Goal: Task Accomplishment & Management: Manage account settings

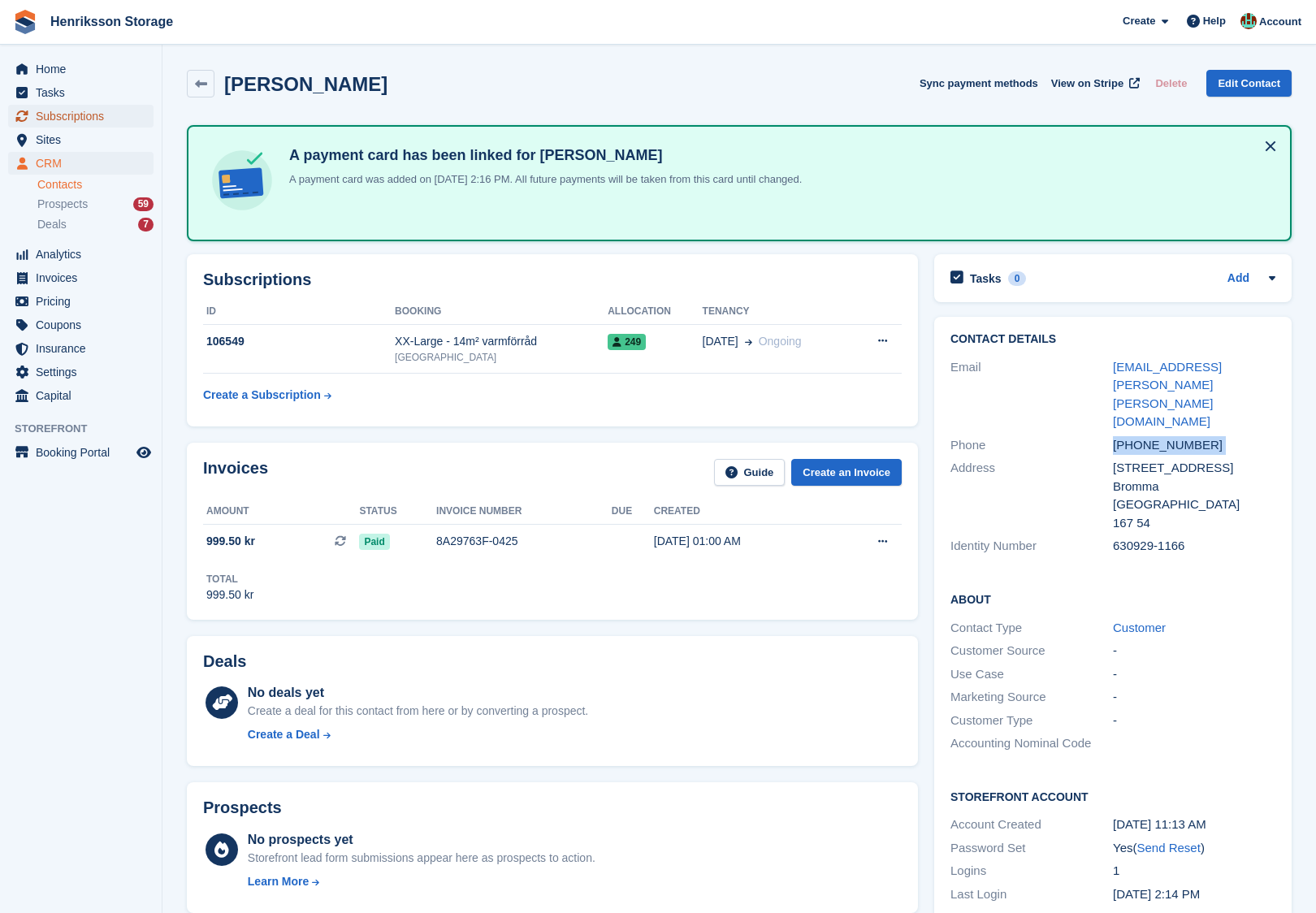
click at [84, 118] on span "Subscriptions" at bounding box center [84, 115] width 98 height 22
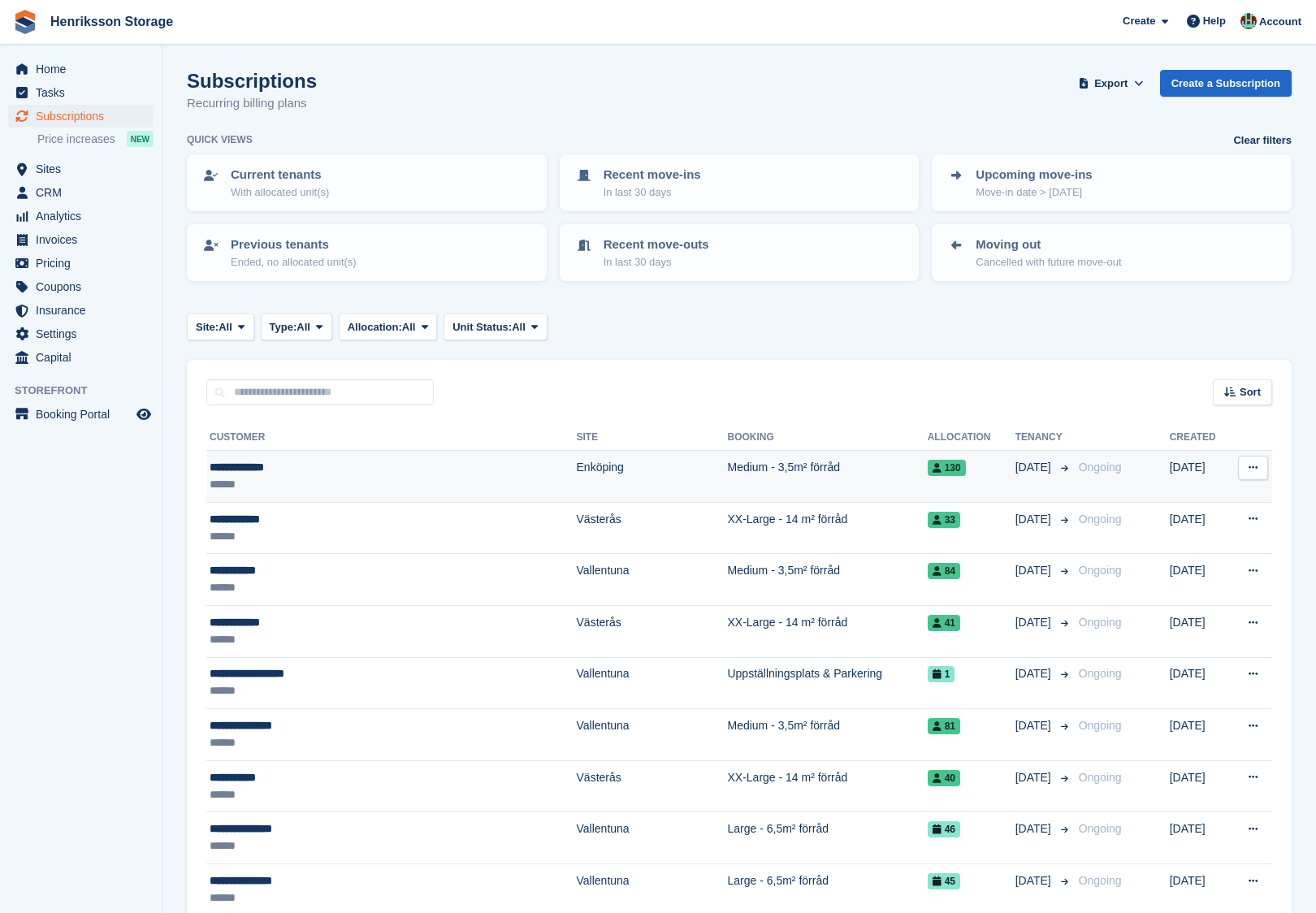
click at [334, 456] on td "**********" at bounding box center [392, 477] width 370 height 52
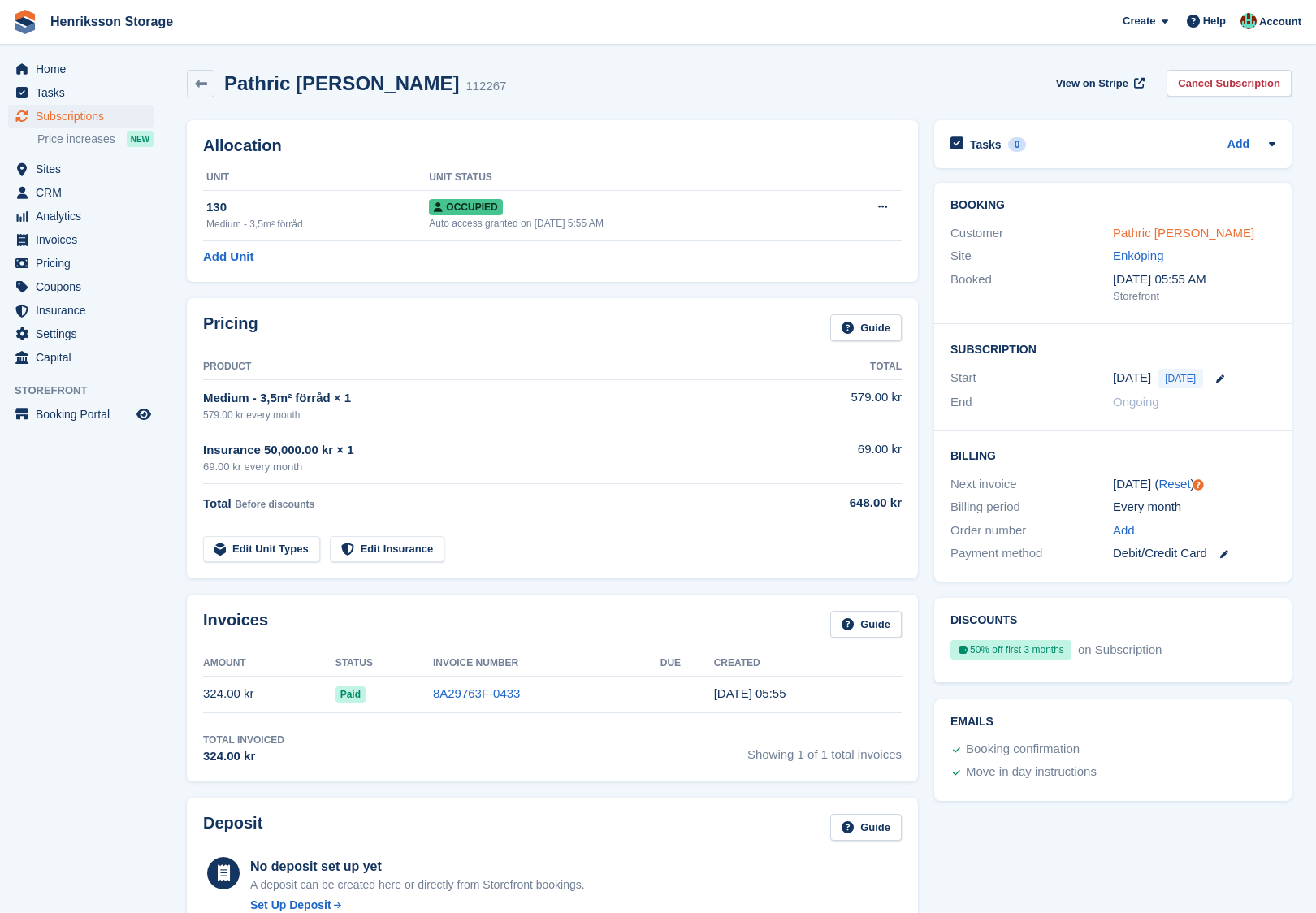
click at [1144, 230] on link "Pathric Berge" at bounding box center [1183, 233] width 141 height 14
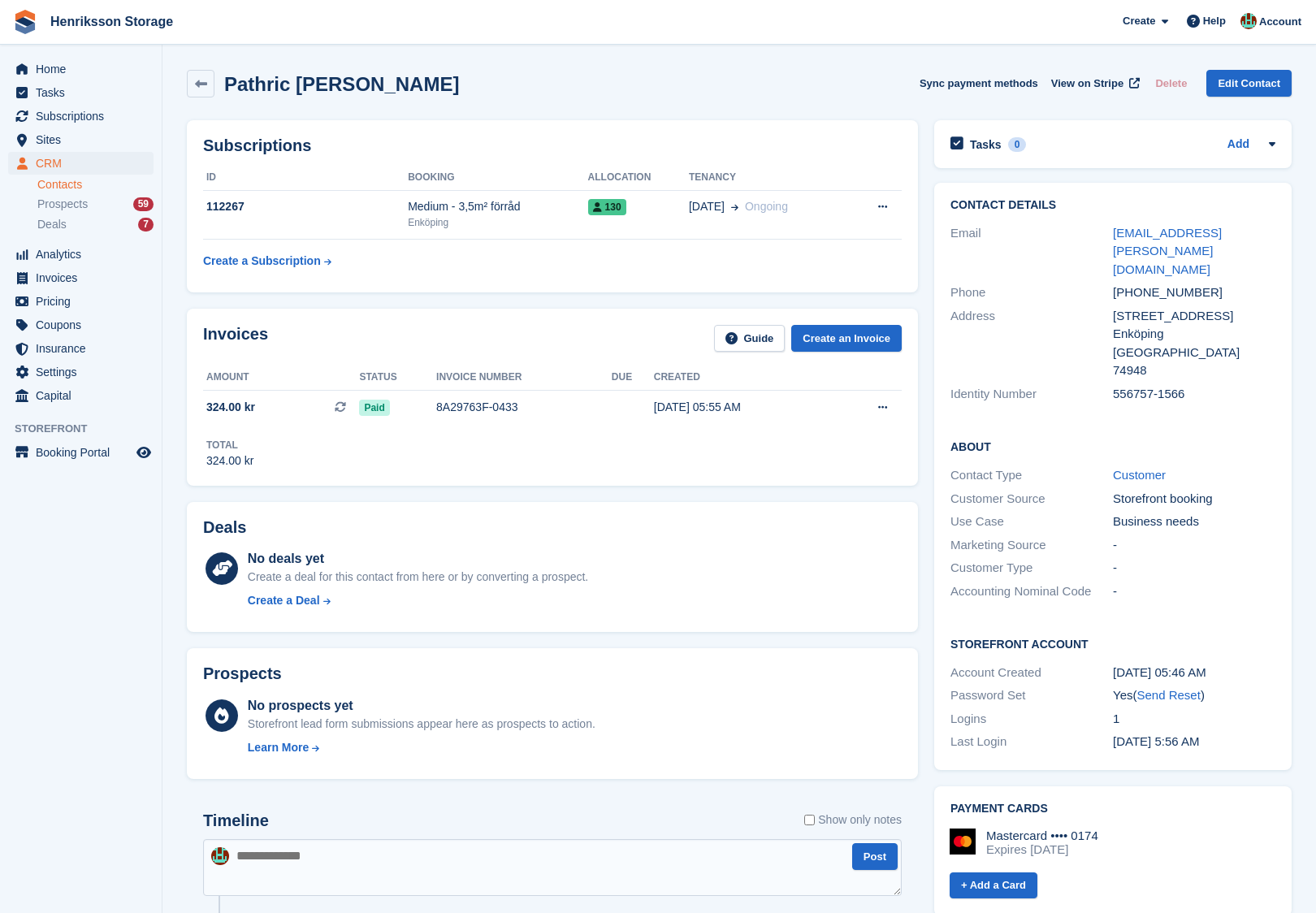
click at [1165, 284] on div "+46708299445" at bounding box center [1194, 293] width 163 height 18
click at [1114, 385] on div "556757-1566" at bounding box center [1194, 394] width 163 height 18
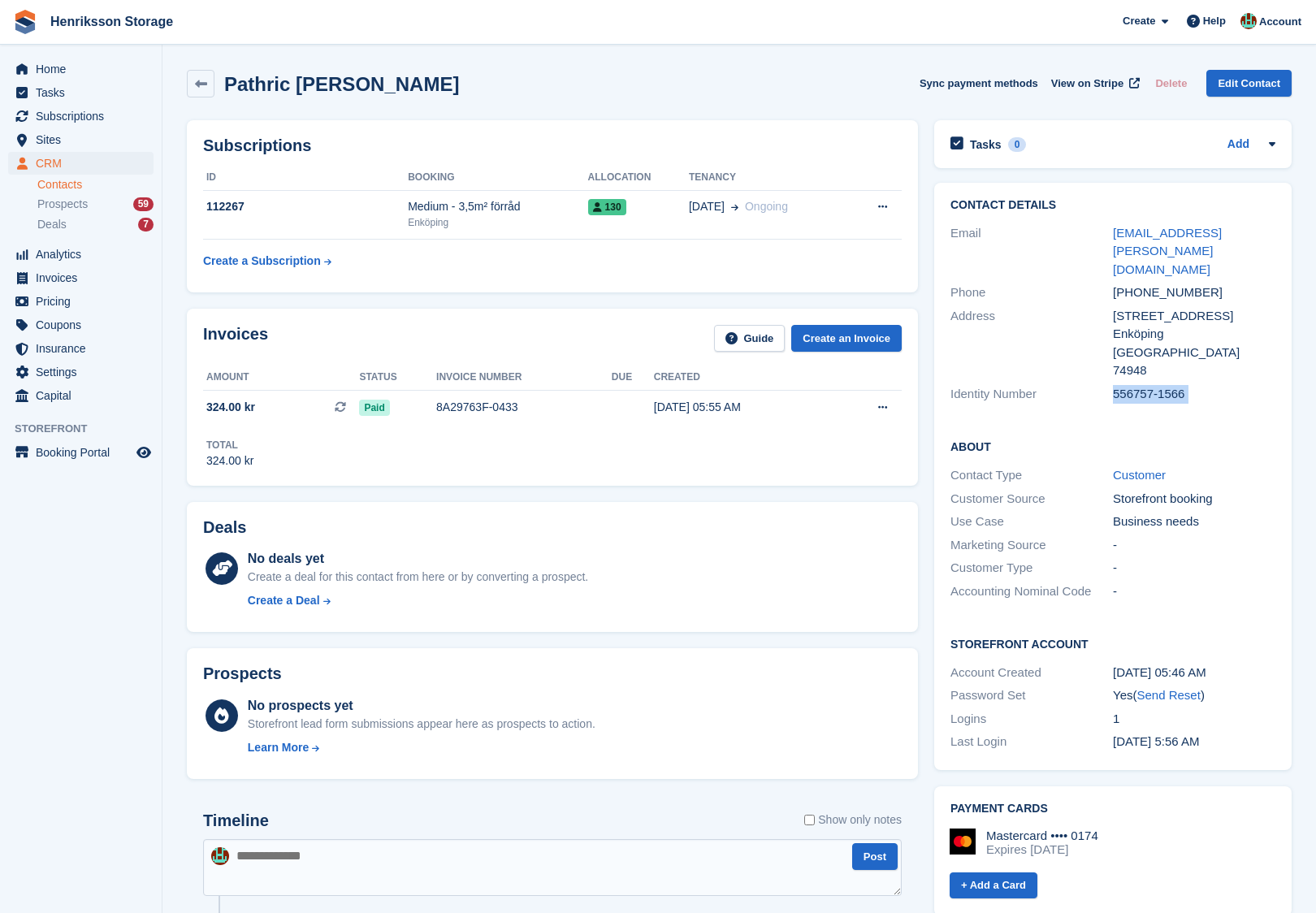
click at [1114, 385] on div "556757-1566" at bounding box center [1194, 394] width 163 height 18
copy div "556757-1566"
click at [1138, 284] on div "+46708299445" at bounding box center [1194, 293] width 163 height 18
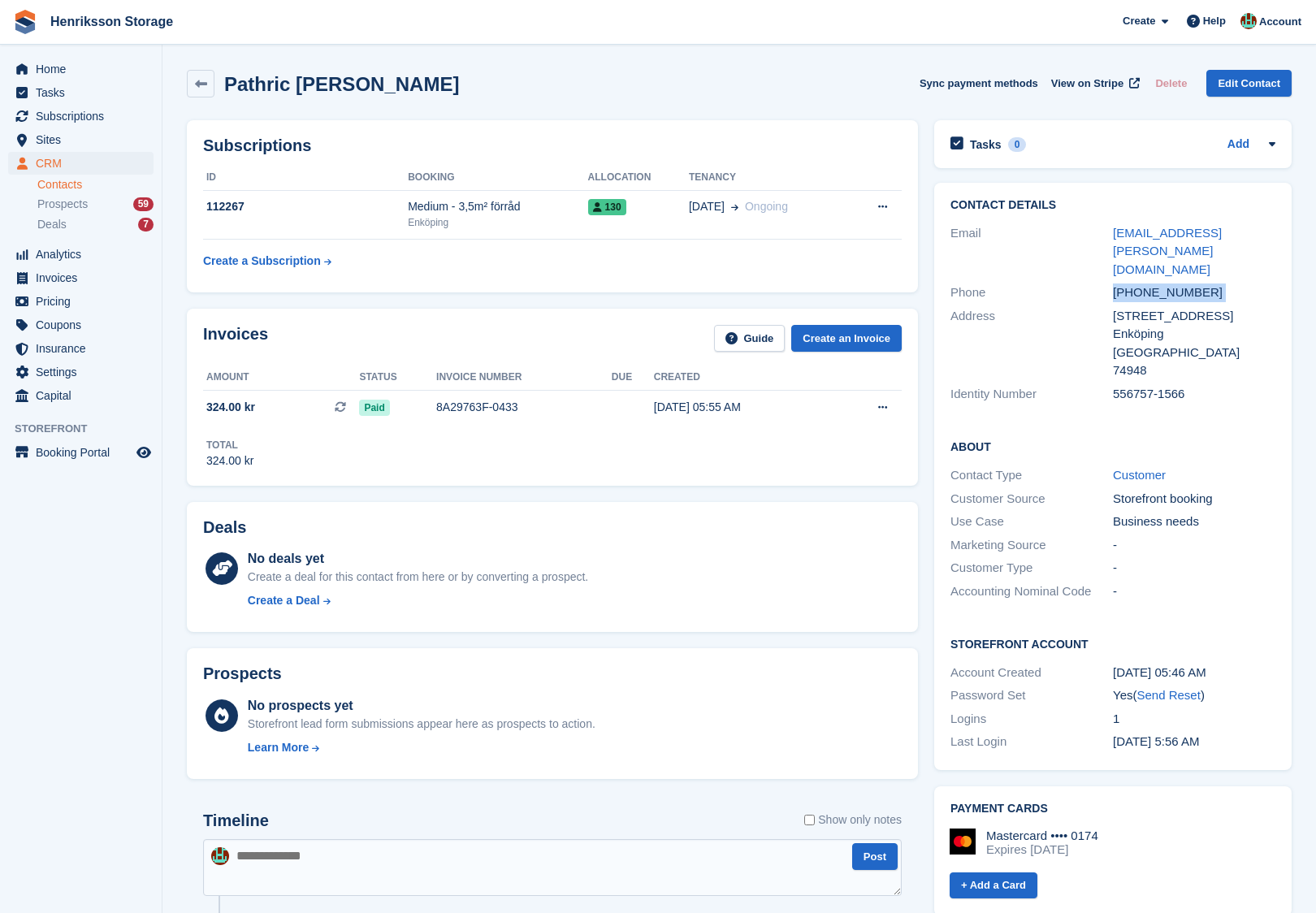
copy div "+46708299445"
click at [90, 141] on span "Sites" at bounding box center [84, 139] width 98 height 22
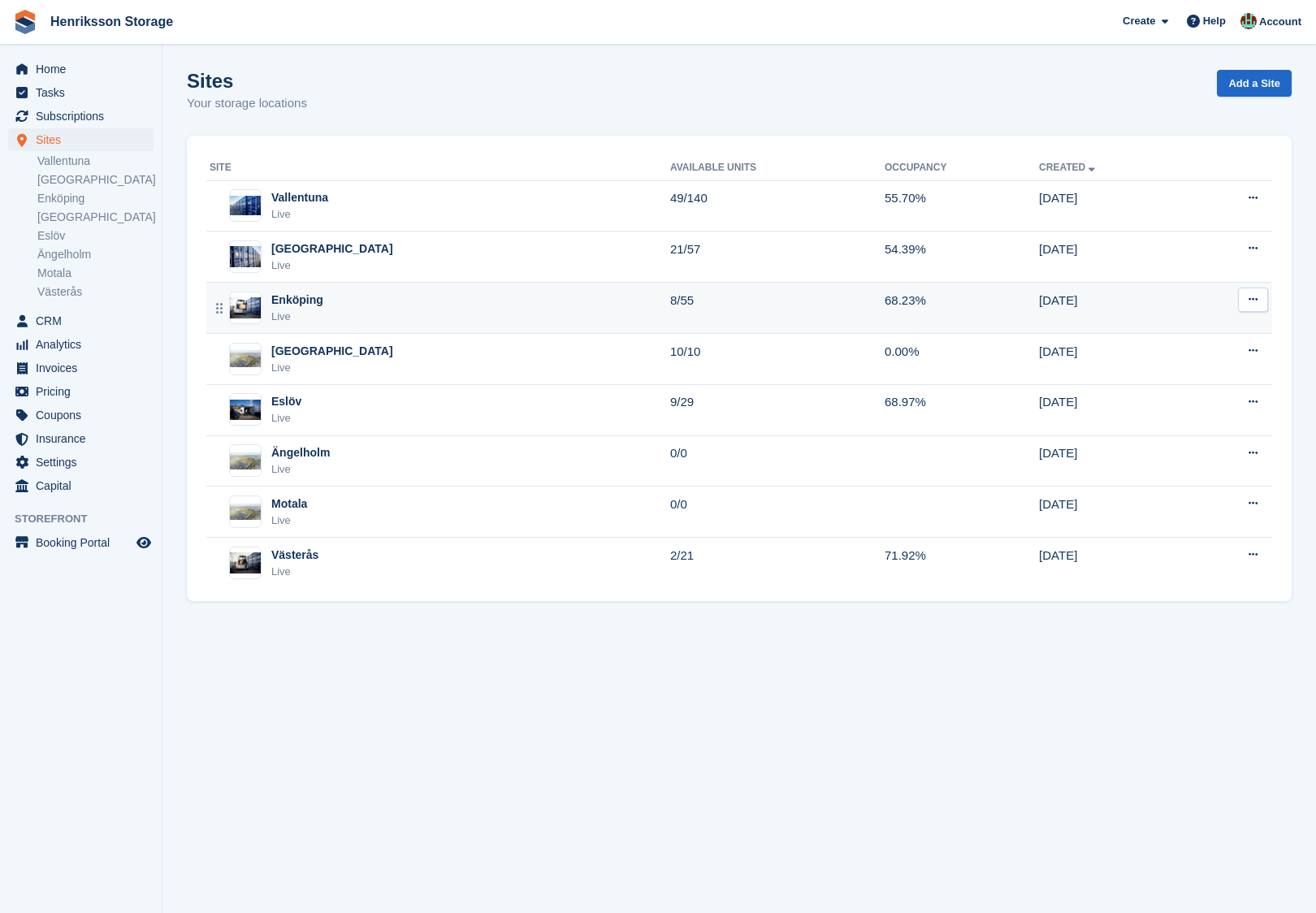
click at [346, 311] on div "Enköping Live" at bounding box center [439, 308] width 460 height 33
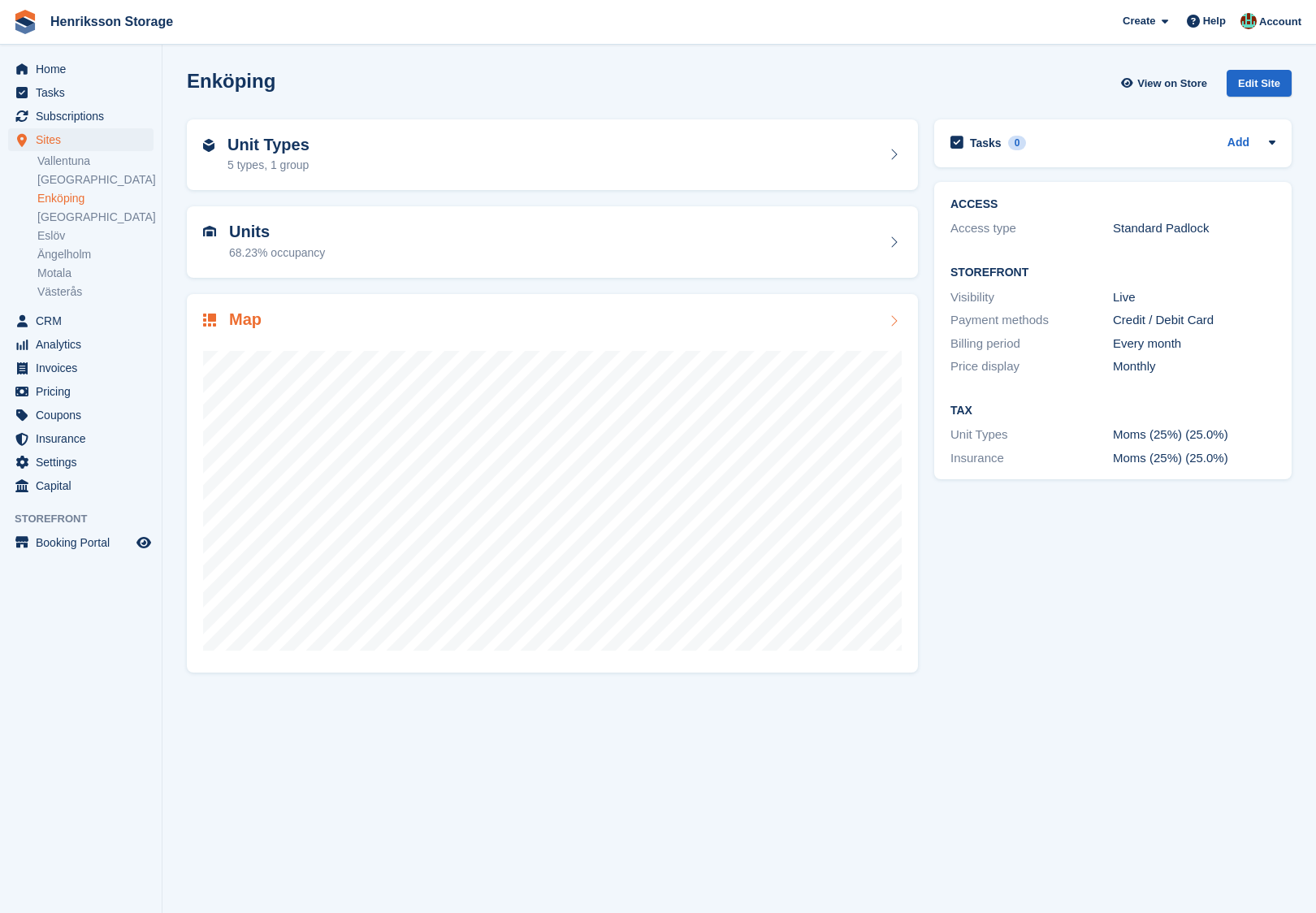
click at [394, 319] on div "Map" at bounding box center [552, 321] width 699 height 22
click at [386, 310] on div "Map" at bounding box center [552, 321] width 699 height 22
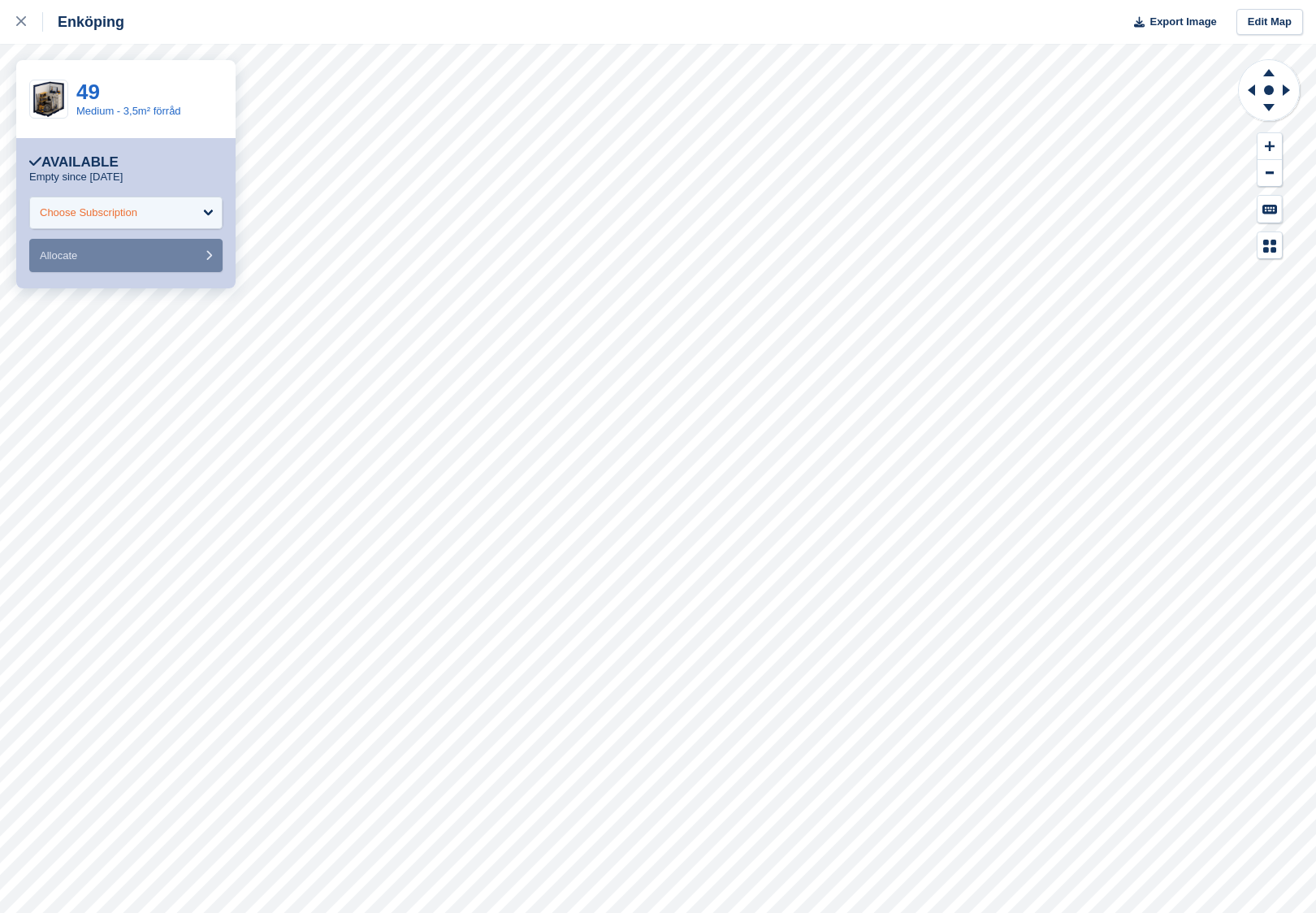
click at [138, 212] on div "Choose Subscription" at bounding box center [88, 212] width 98 height 16
click at [154, 220] on div "Choose Subscription" at bounding box center [125, 213] width 193 height 33
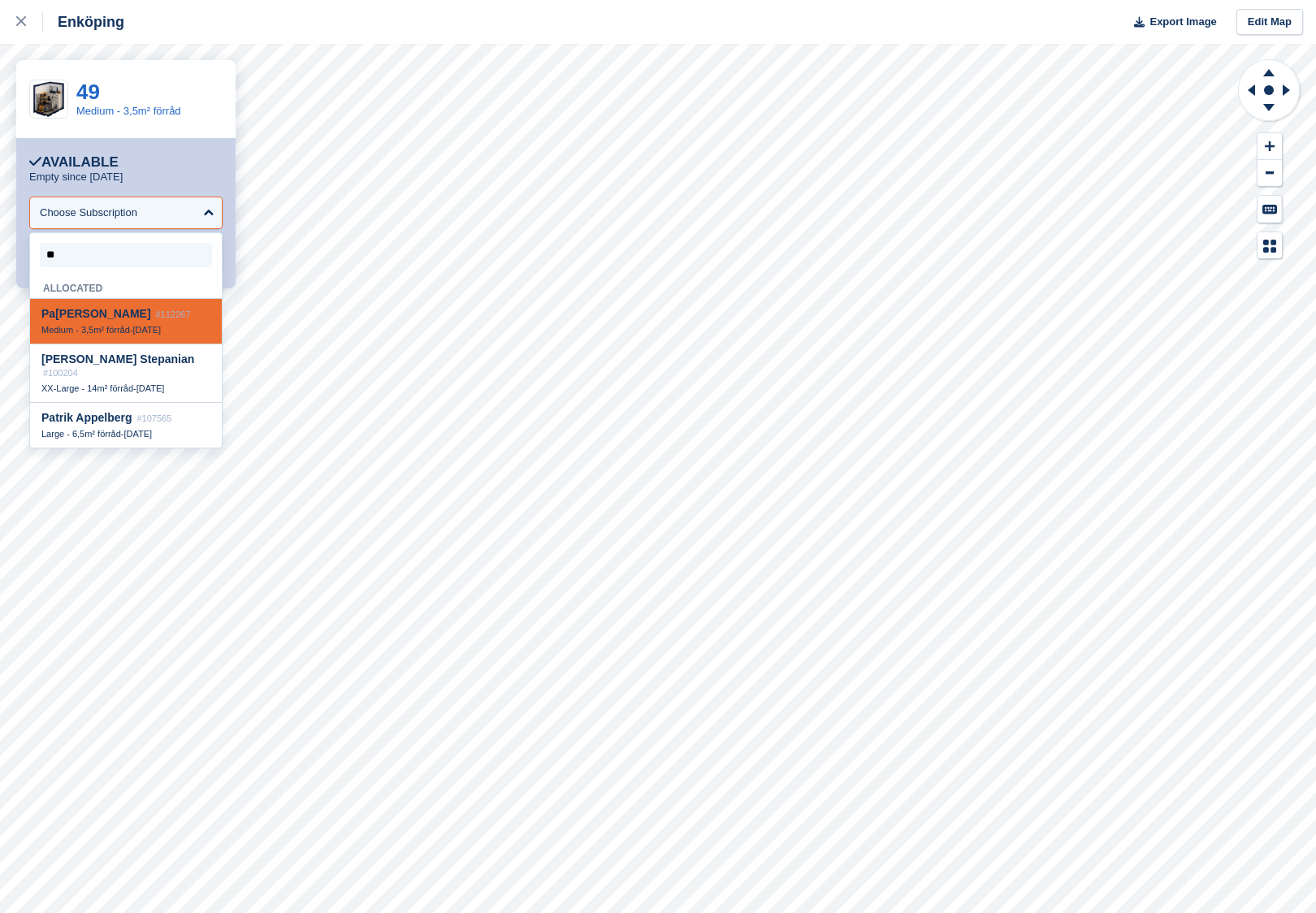
type input "***"
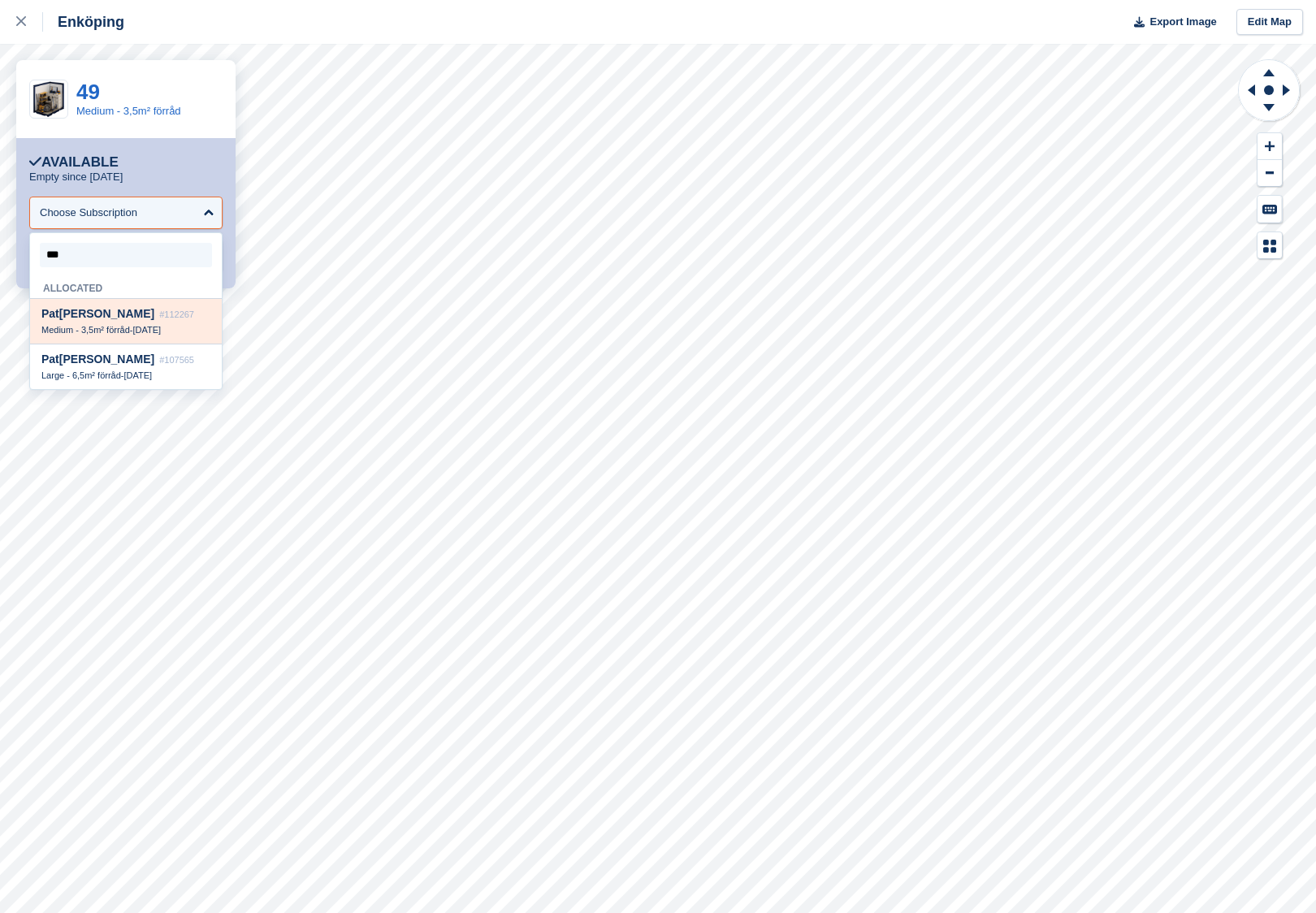
click at [106, 312] on span "[PERSON_NAME]" at bounding box center [98, 313] width 113 height 13
select select "******"
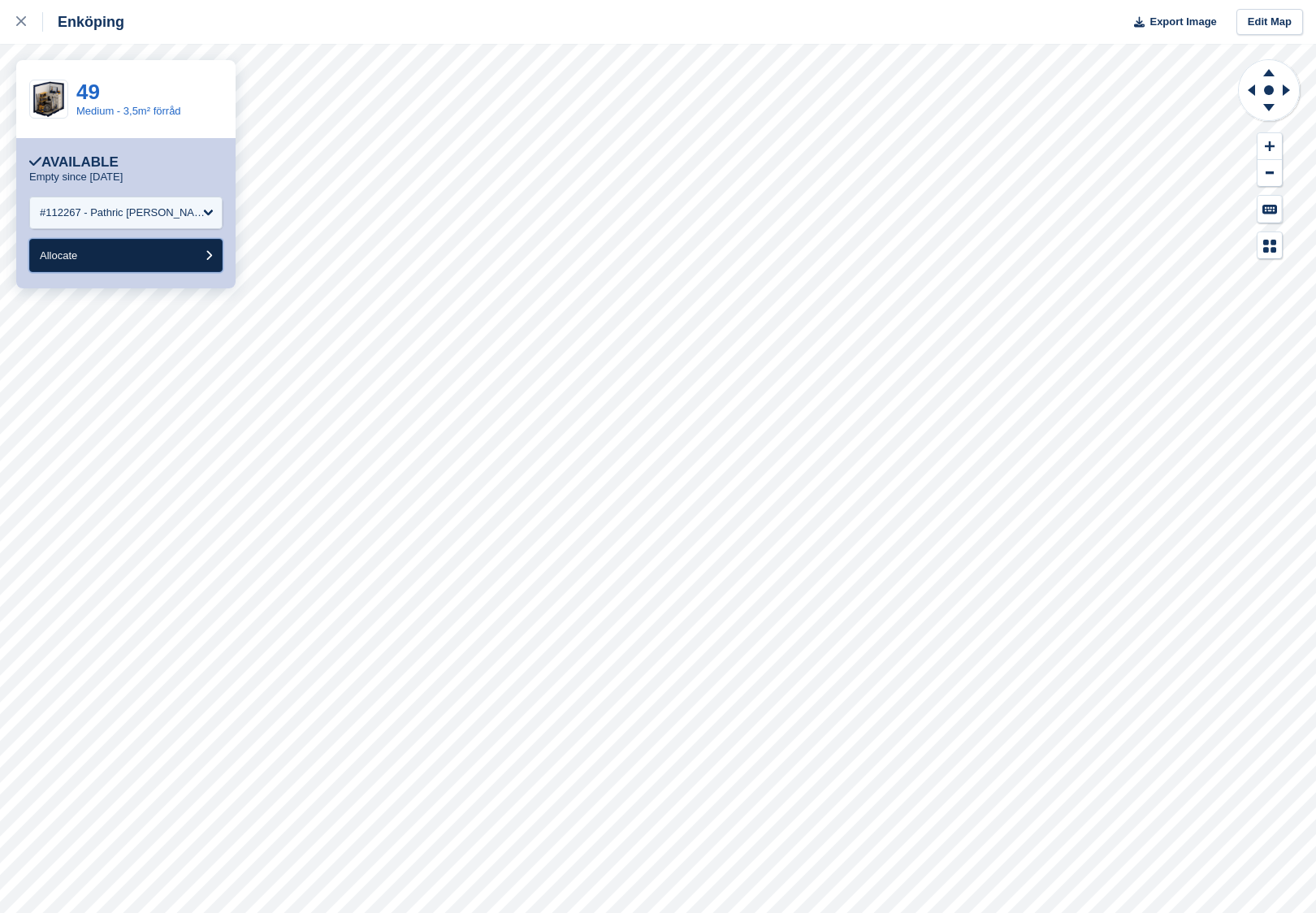
click at [123, 257] on button "Allocate" at bounding box center [125, 255] width 193 height 33
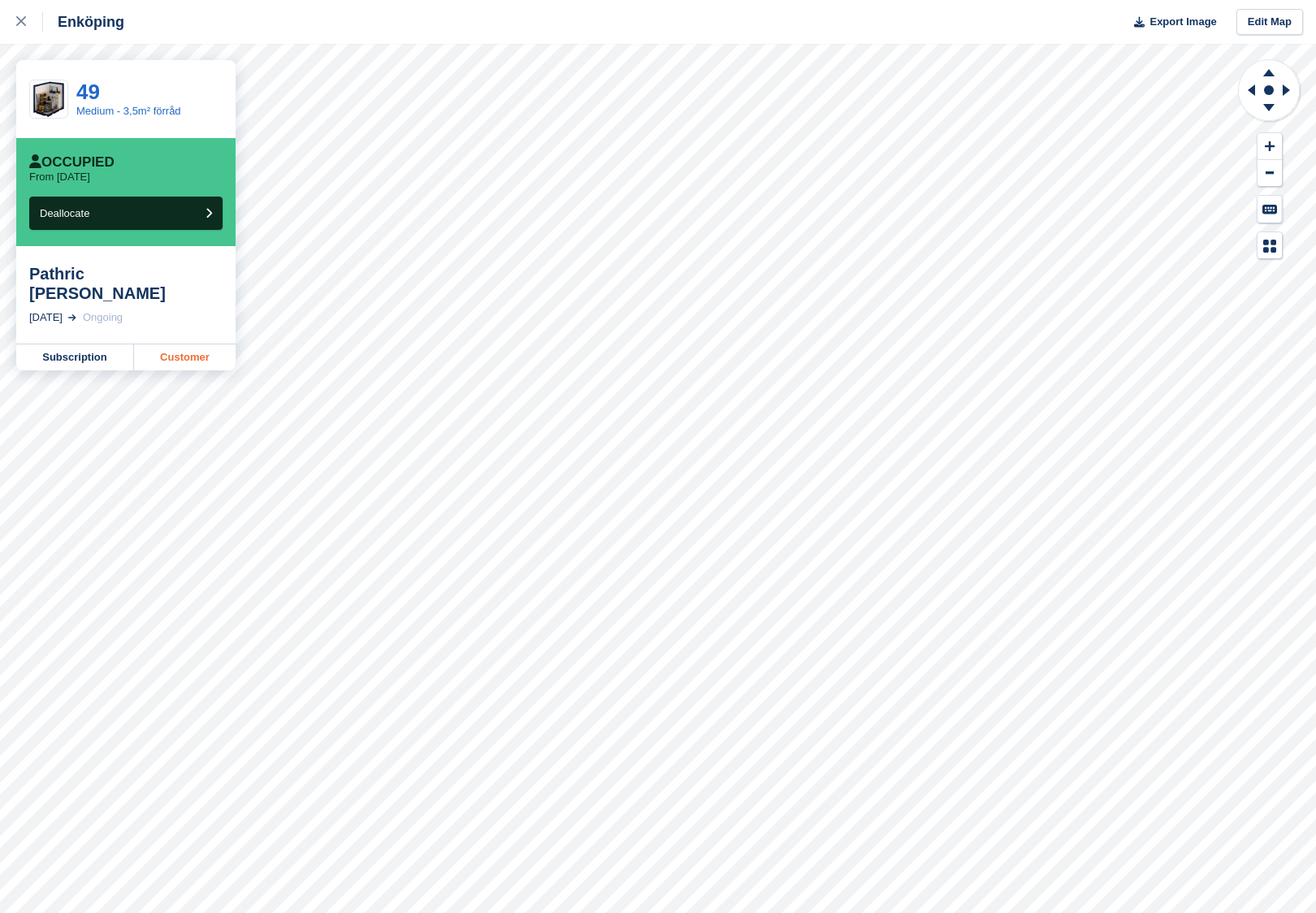
click at [181, 344] on link "Customer" at bounding box center [184, 357] width 102 height 26
click at [16, 26] on icon at bounding box center [21, 21] width 10 height 10
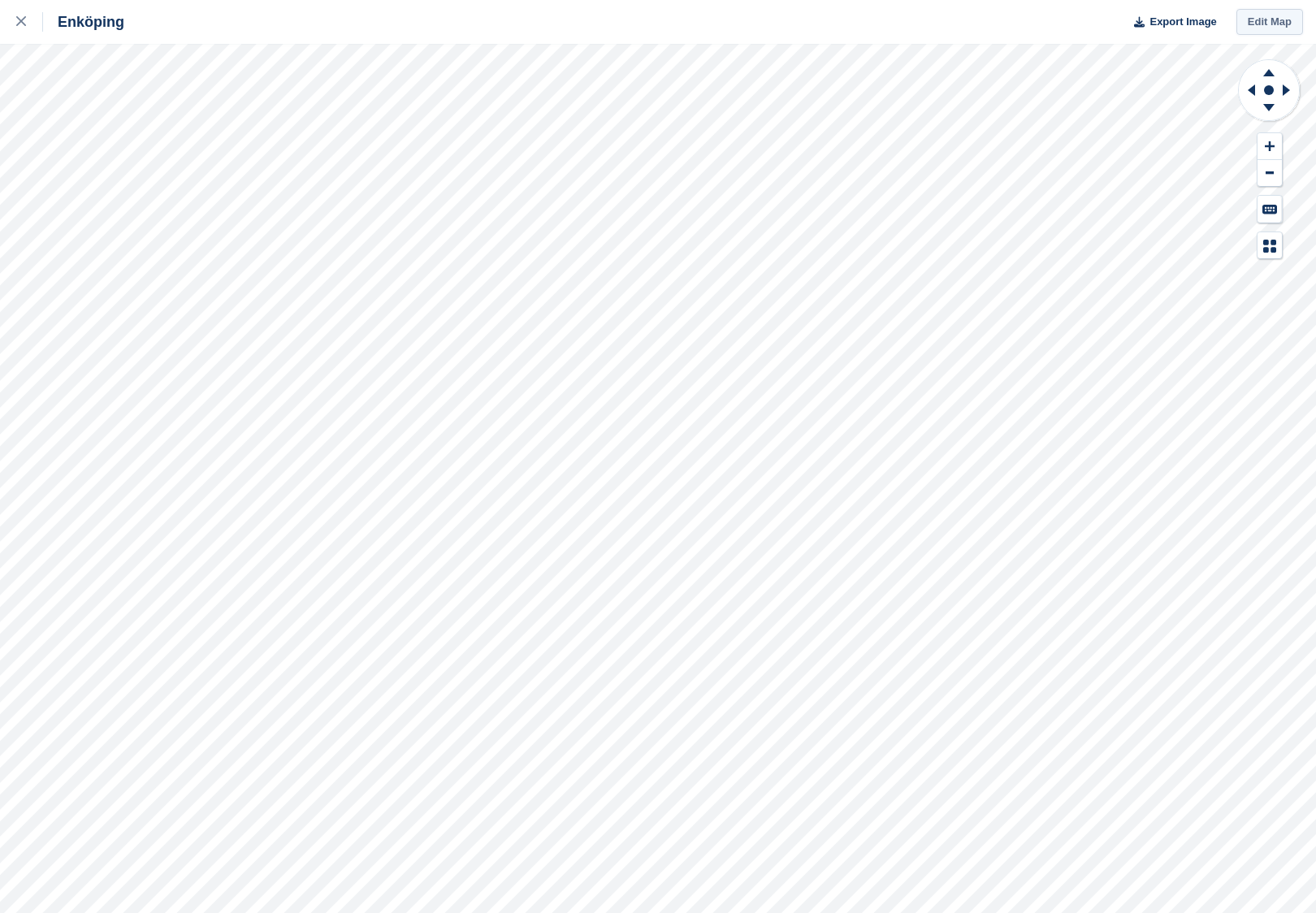
click at [1258, 26] on link "Edit Map" at bounding box center [1269, 22] width 67 height 27
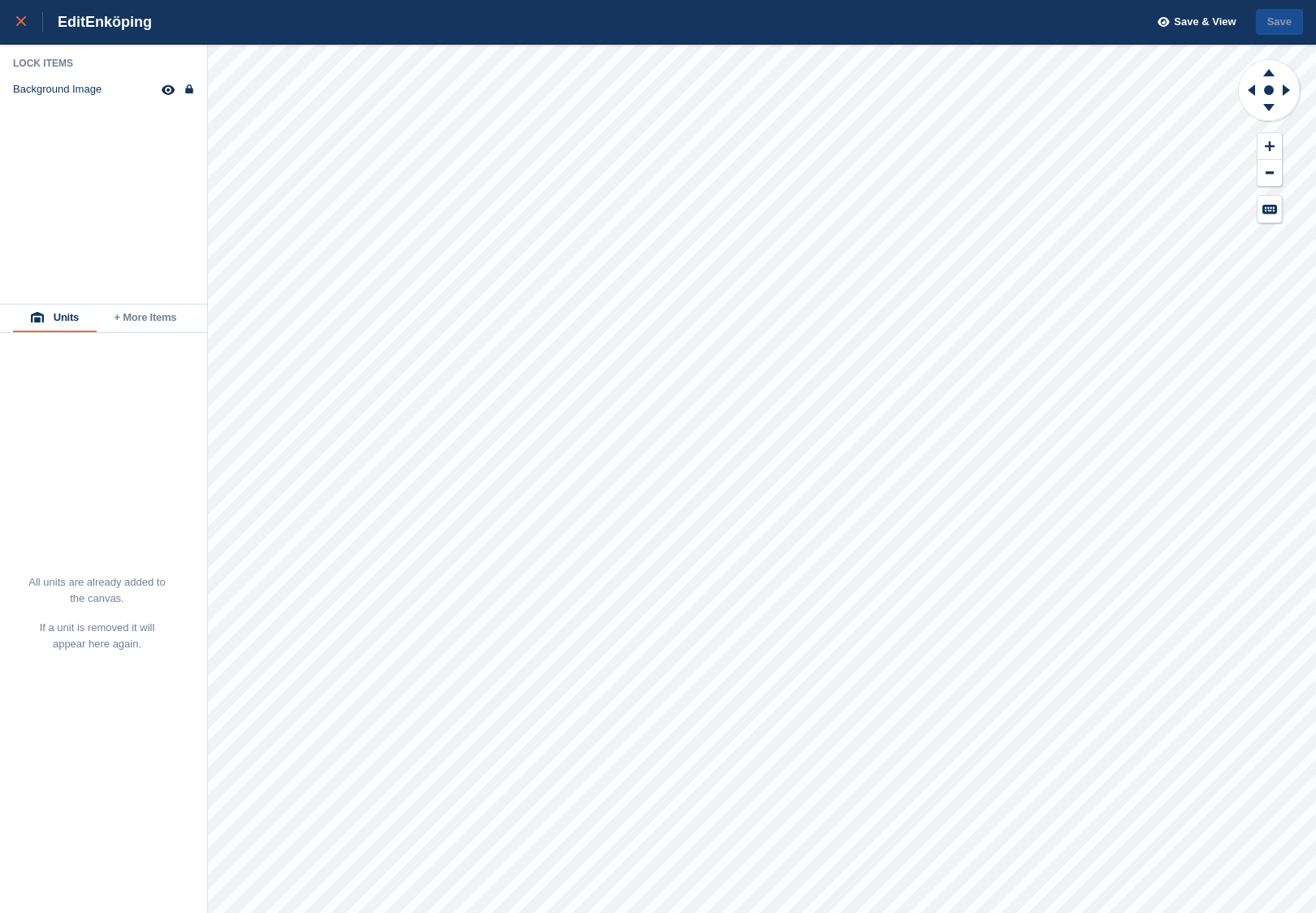
click at [4, 23] on link at bounding box center [21, 21] width 43 height 44
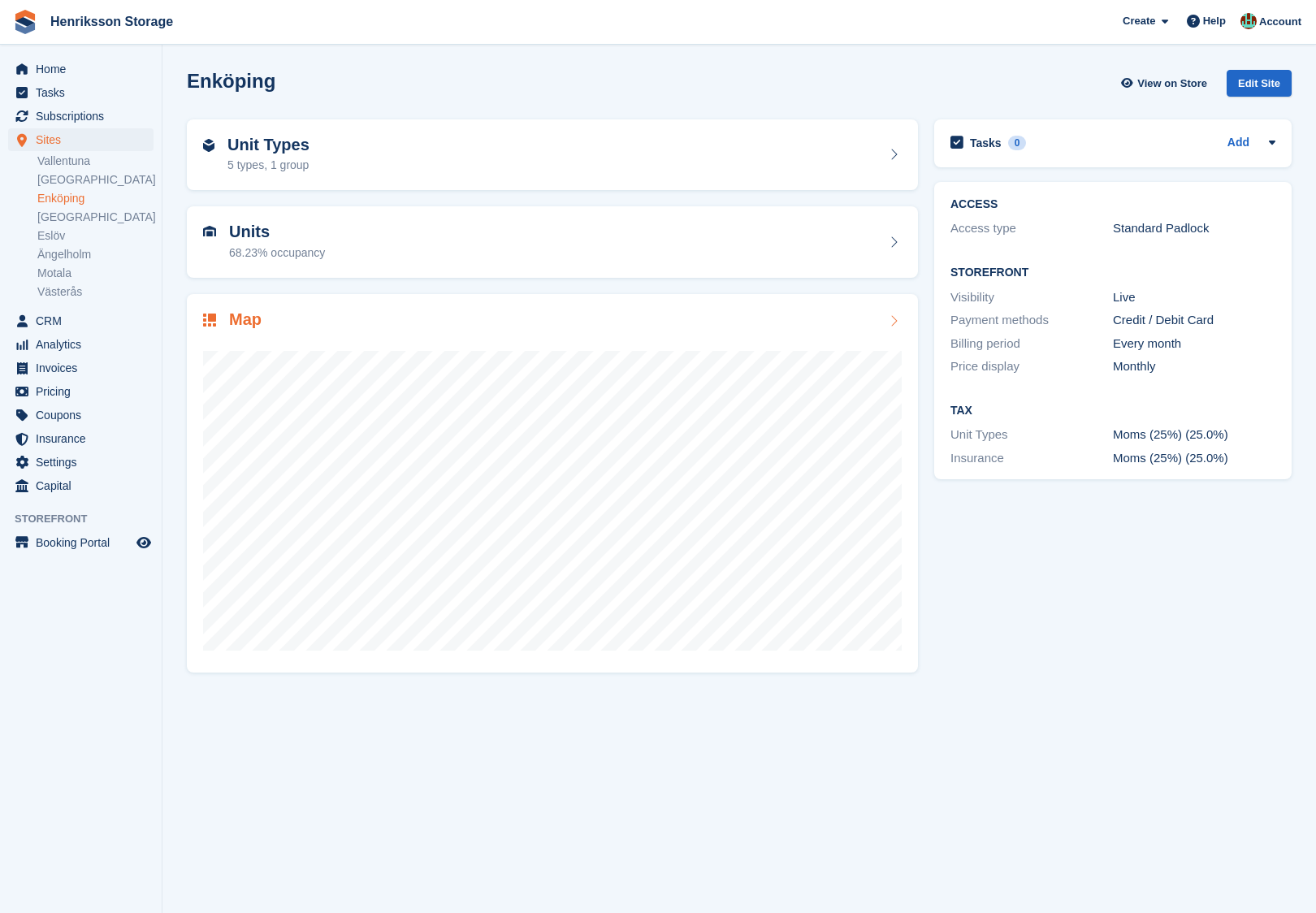
click at [529, 312] on div "Map" at bounding box center [552, 321] width 699 height 22
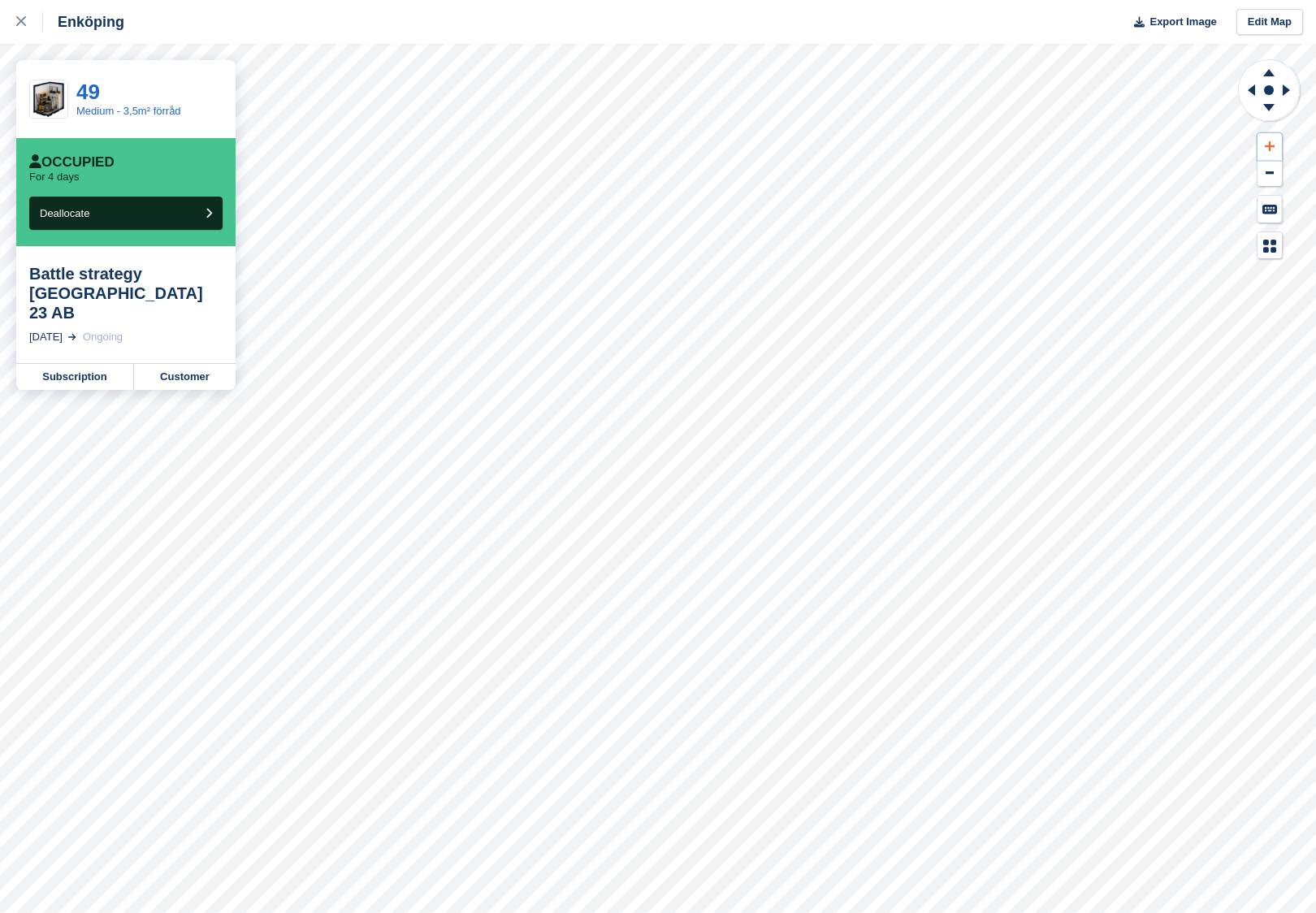
click at [1272, 146] on icon at bounding box center [1269, 146] width 10 height 10
click at [1272, 113] on icon at bounding box center [1269, 110] width 43 height 20
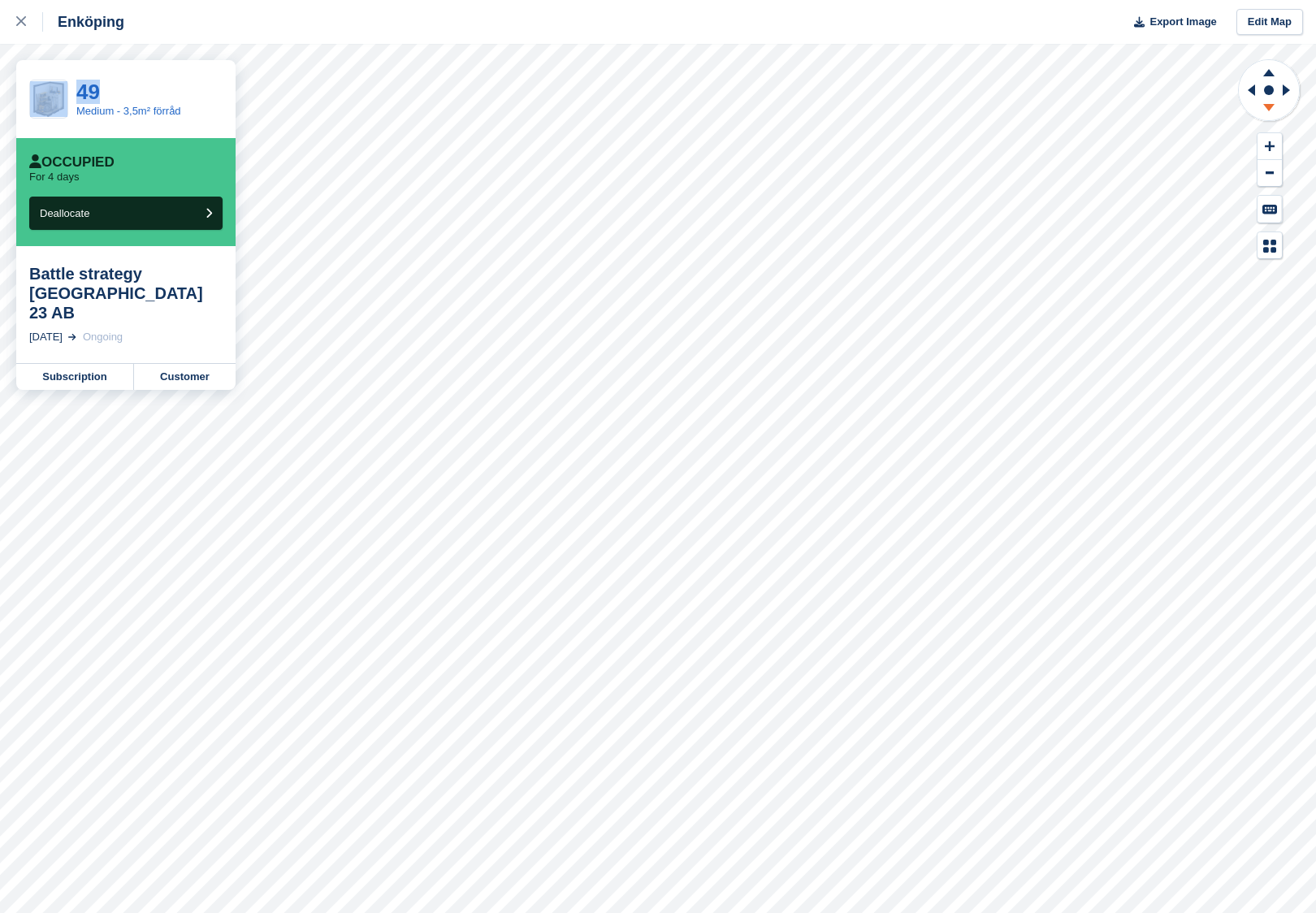
click at [1272, 113] on icon at bounding box center [1269, 110] width 43 height 20
click at [1266, 64] on icon at bounding box center [1269, 70] width 43 height 20
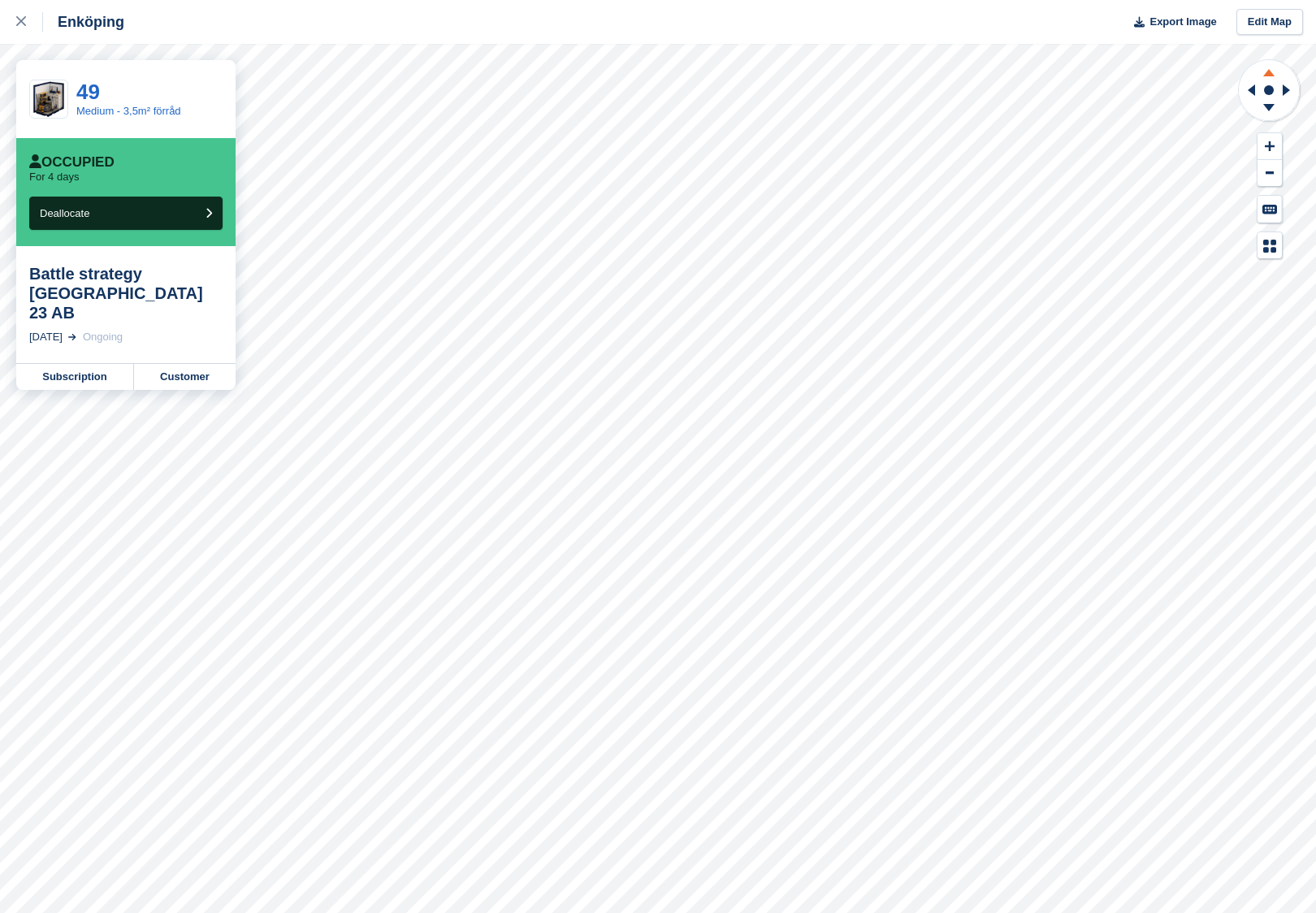
click at [1266, 64] on icon at bounding box center [1269, 70] width 43 height 20
click at [171, 367] on link "Customer" at bounding box center [184, 376] width 102 height 26
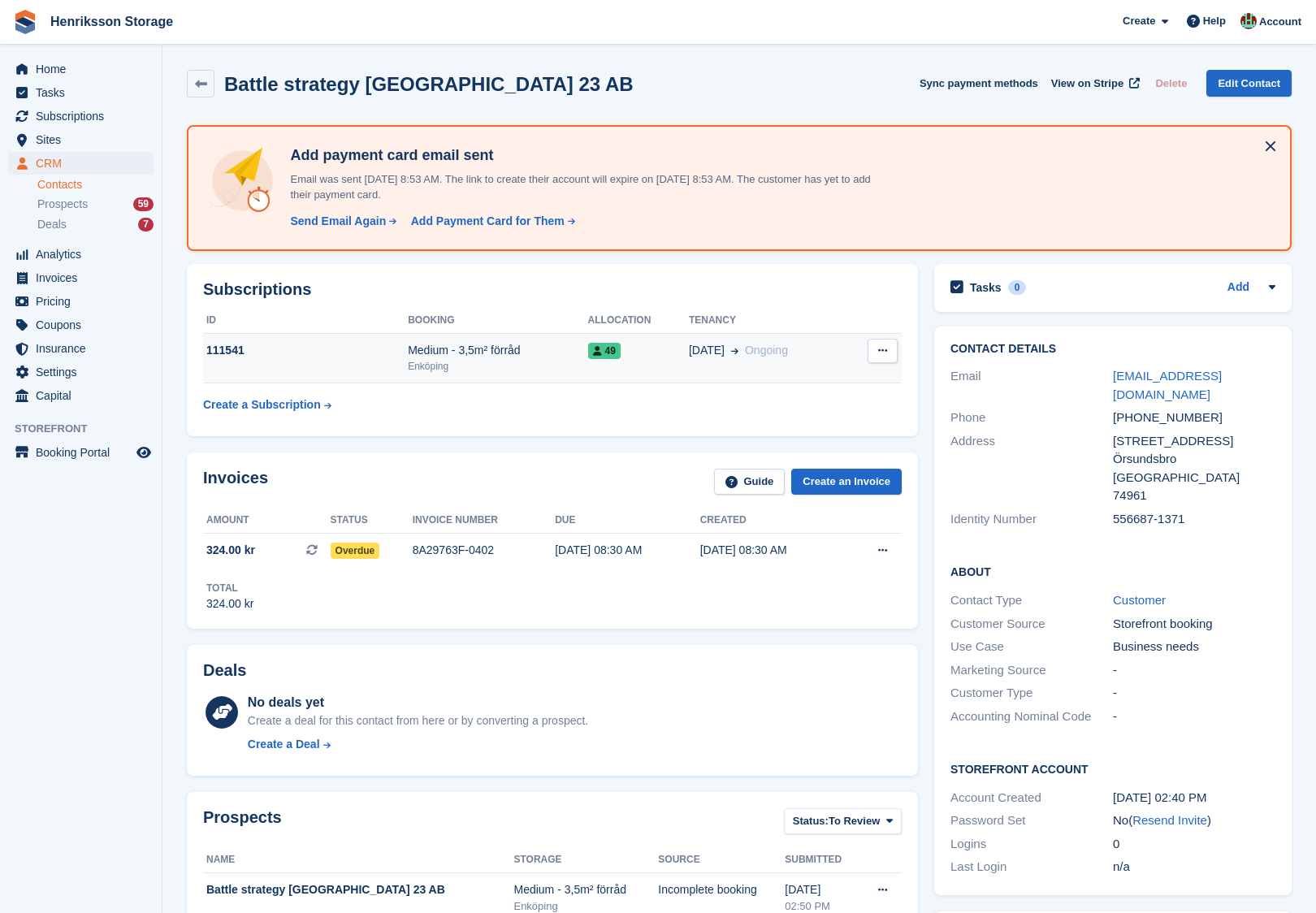
click at [885, 350] on icon at bounding box center [882, 350] width 9 height 11
click at [665, 361] on td "49" at bounding box center [639, 358] width 101 height 49
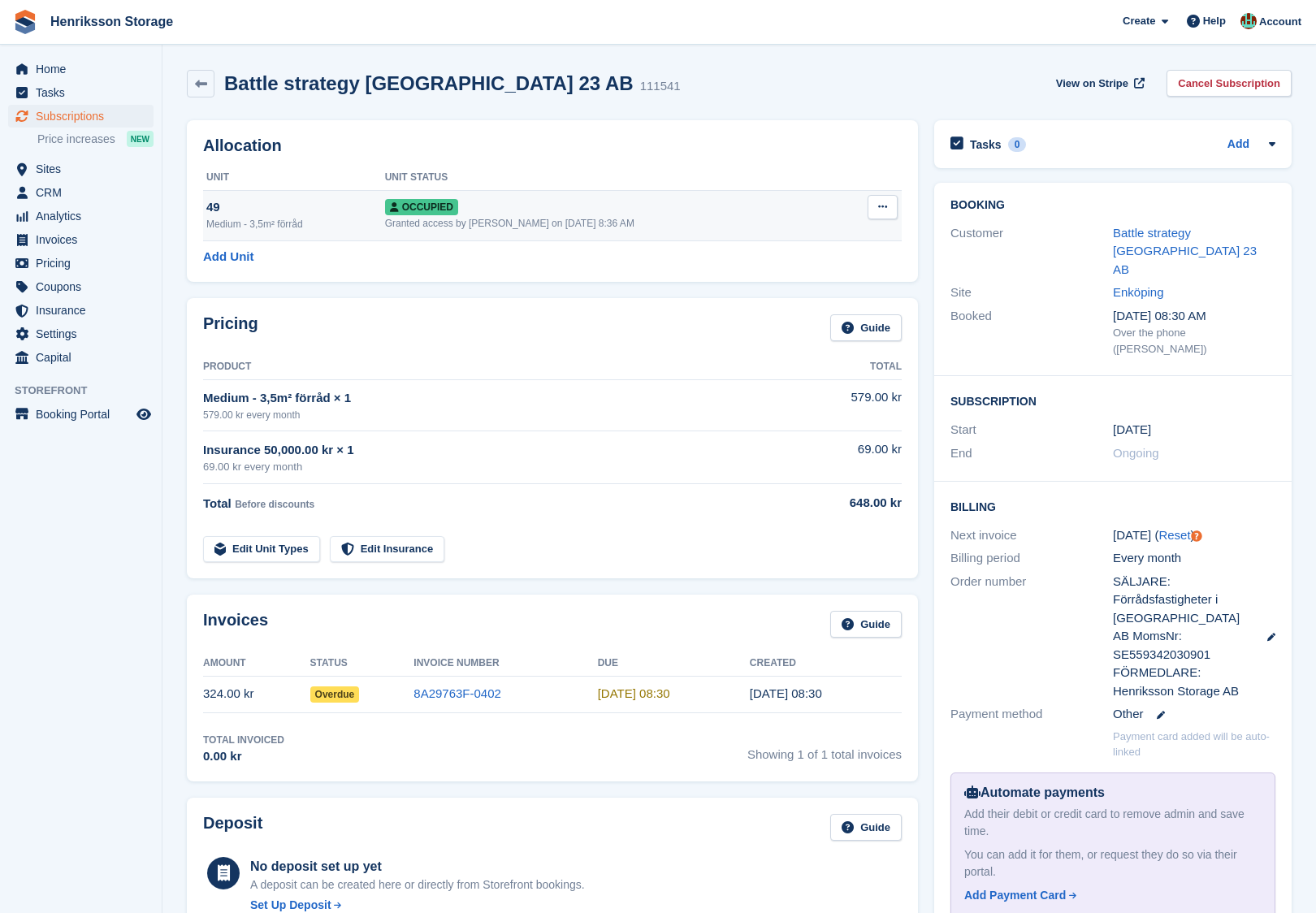
click at [893, 206] on button at bounding box center [882, 206] width 30 height 24
click at [793, 298] on p "Deallocate" at bounding box center [820, 295] width 141 height 21
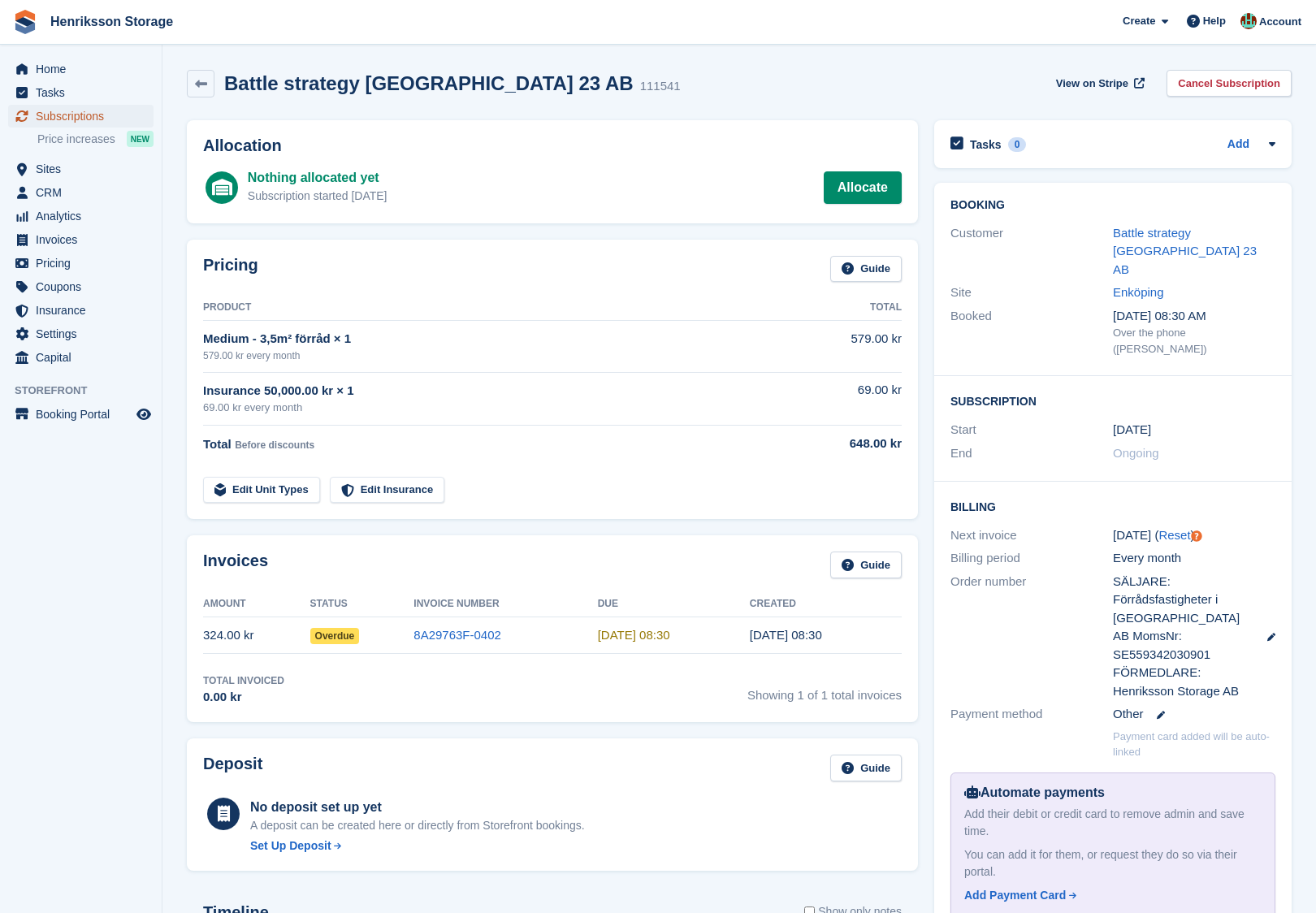
click at [83, 113] on span "Subscriptions" at bounding box center [84, 115] width 98 height 22
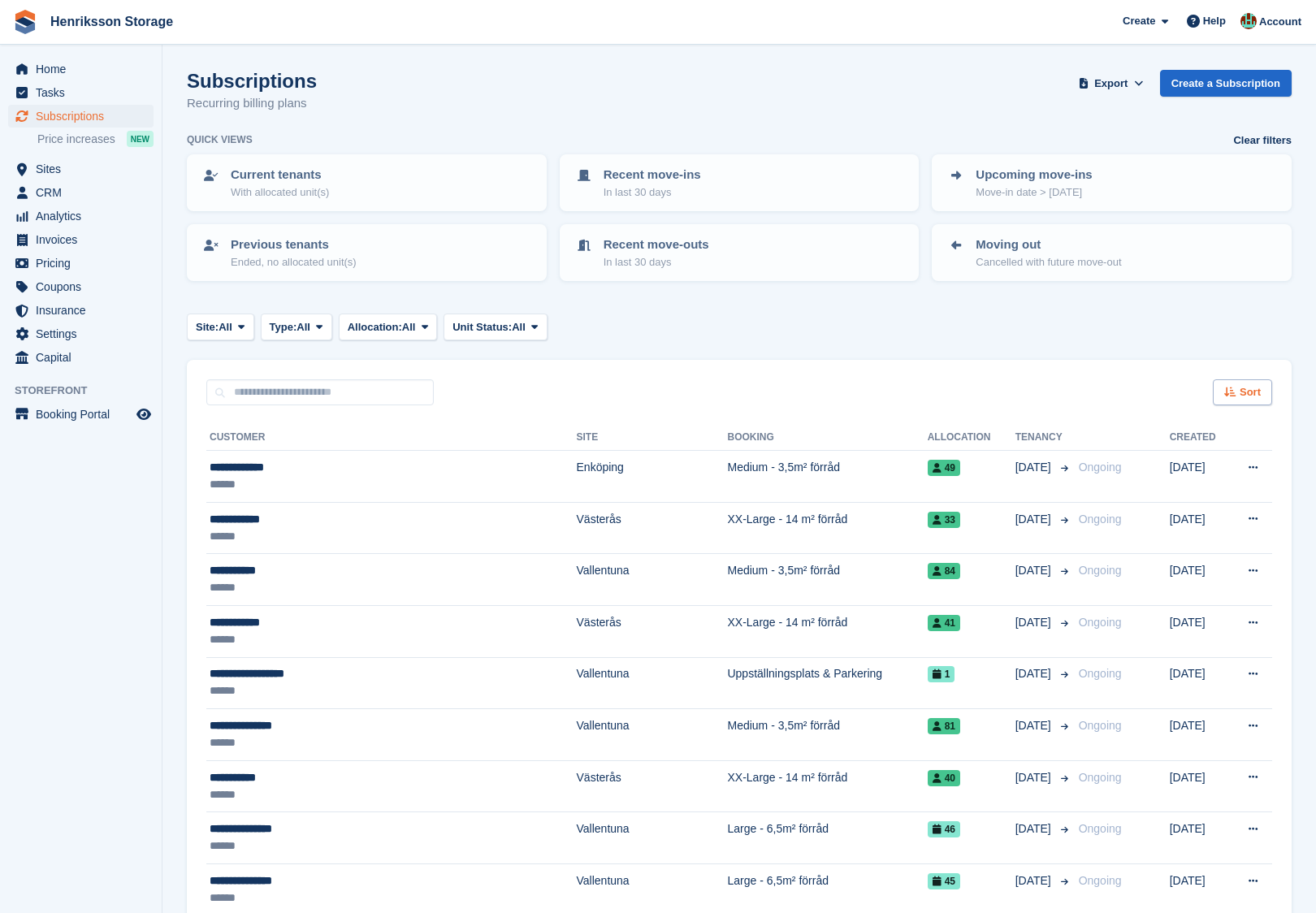
click at [1232, 384] on div "Sort" at bounding box center [1241, 393] width 59 height 27
click at [1164, 495] on span "Move in date" at bounding box center [1174, 493] width 65 height 13
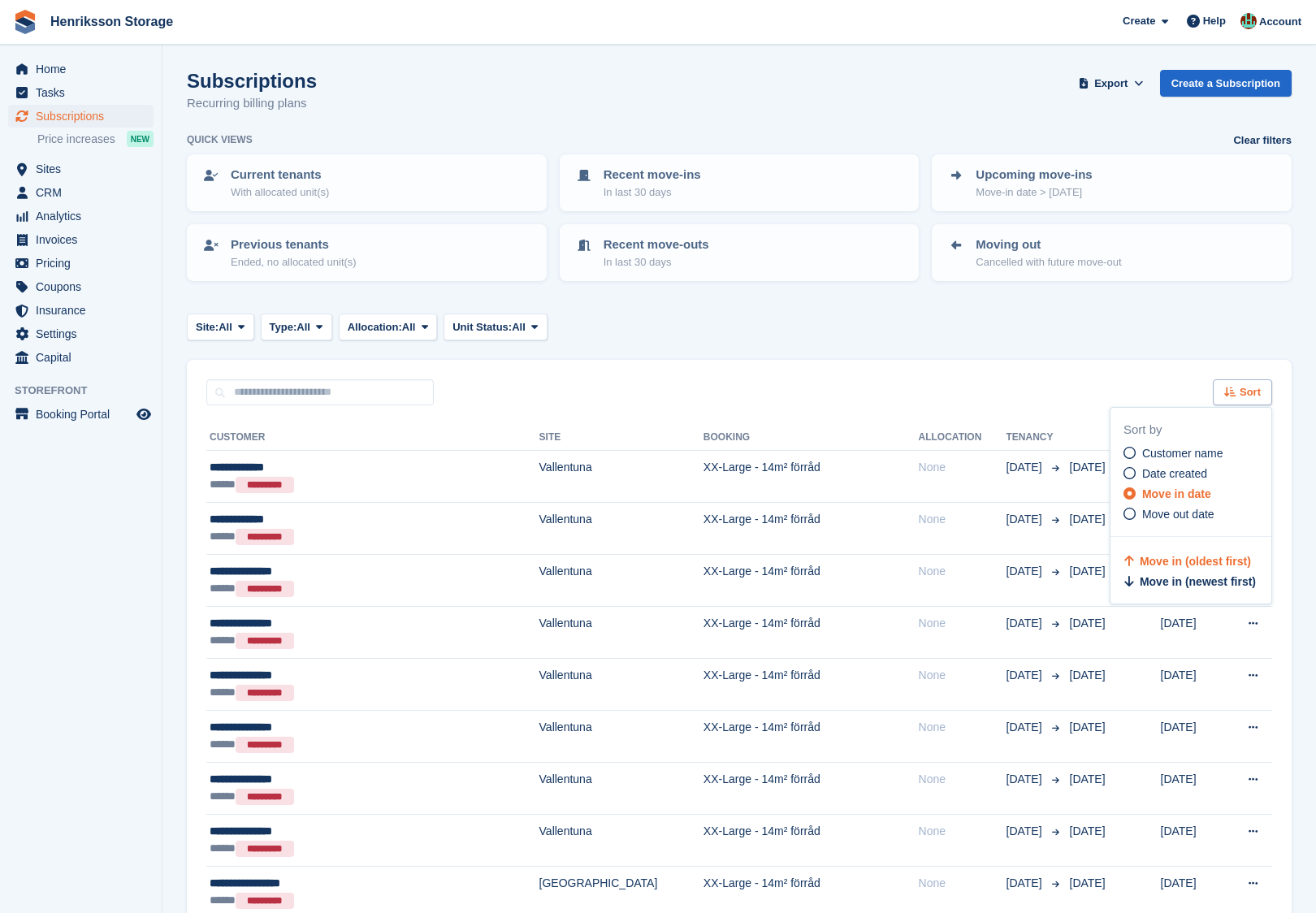
click at [1246, 391] on span "Sort" at bounding box center [1250, 392] width 21 height 16
click at [1251, 379] on div "Sort" at bounding box center [1241, 393] width 59 height 27
click at [1158, 576] on span "Move in (newest first)" at bounding box center [1198, 581] width 116 height 13
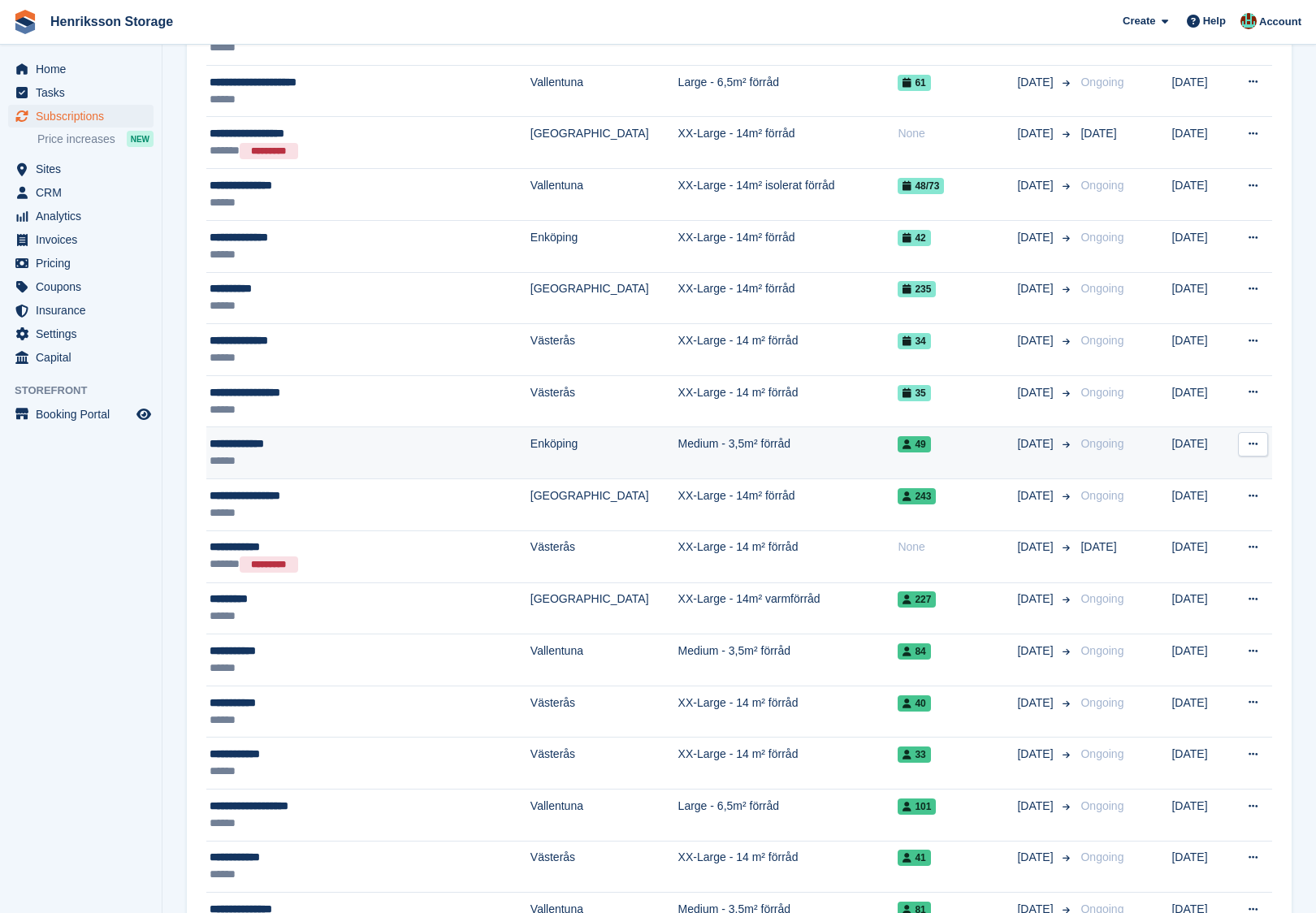
scroll to position [1255, 0]
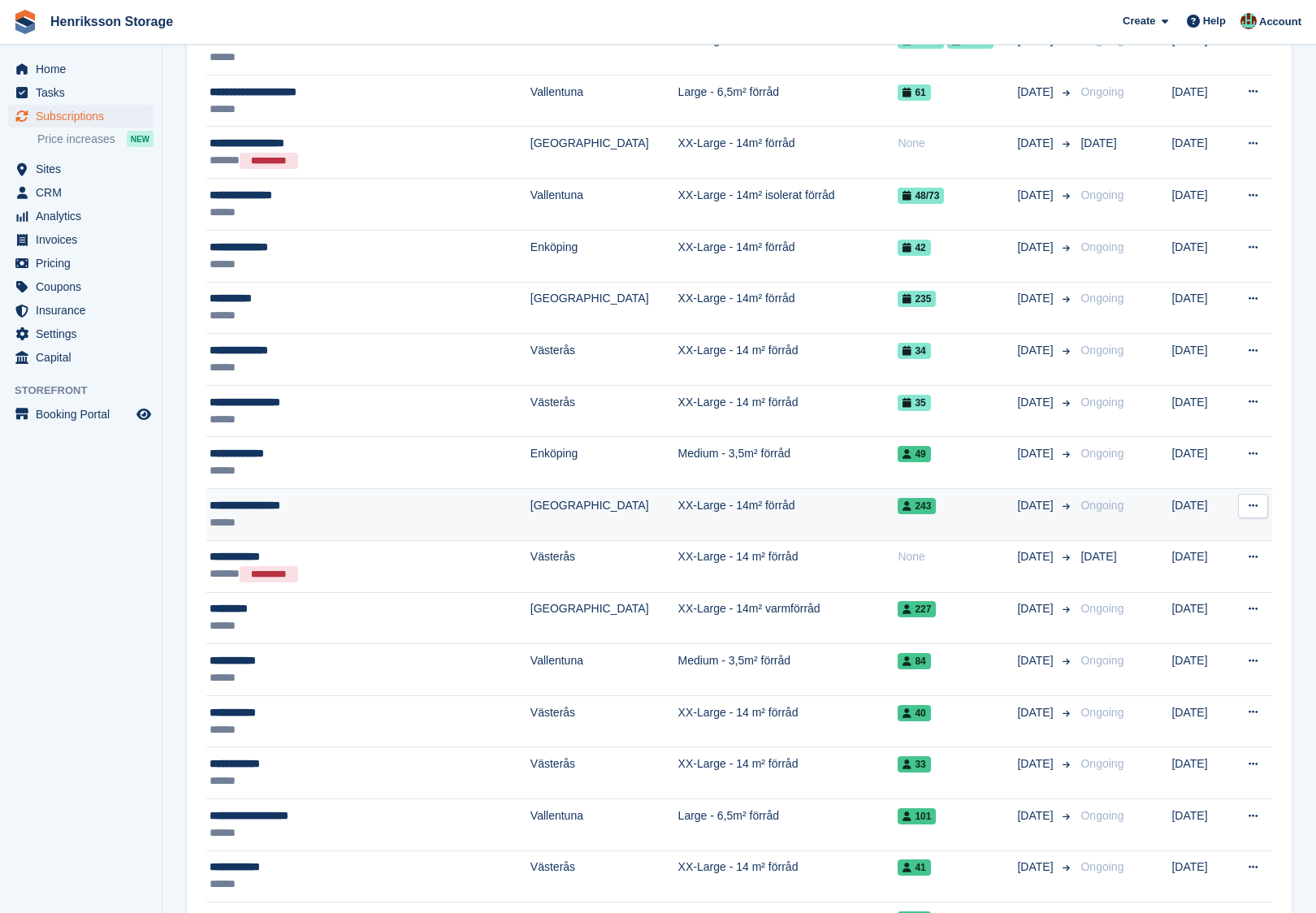
click at [407, 501] on div "**********" at bounding box center [337, 506] width 257 height 17
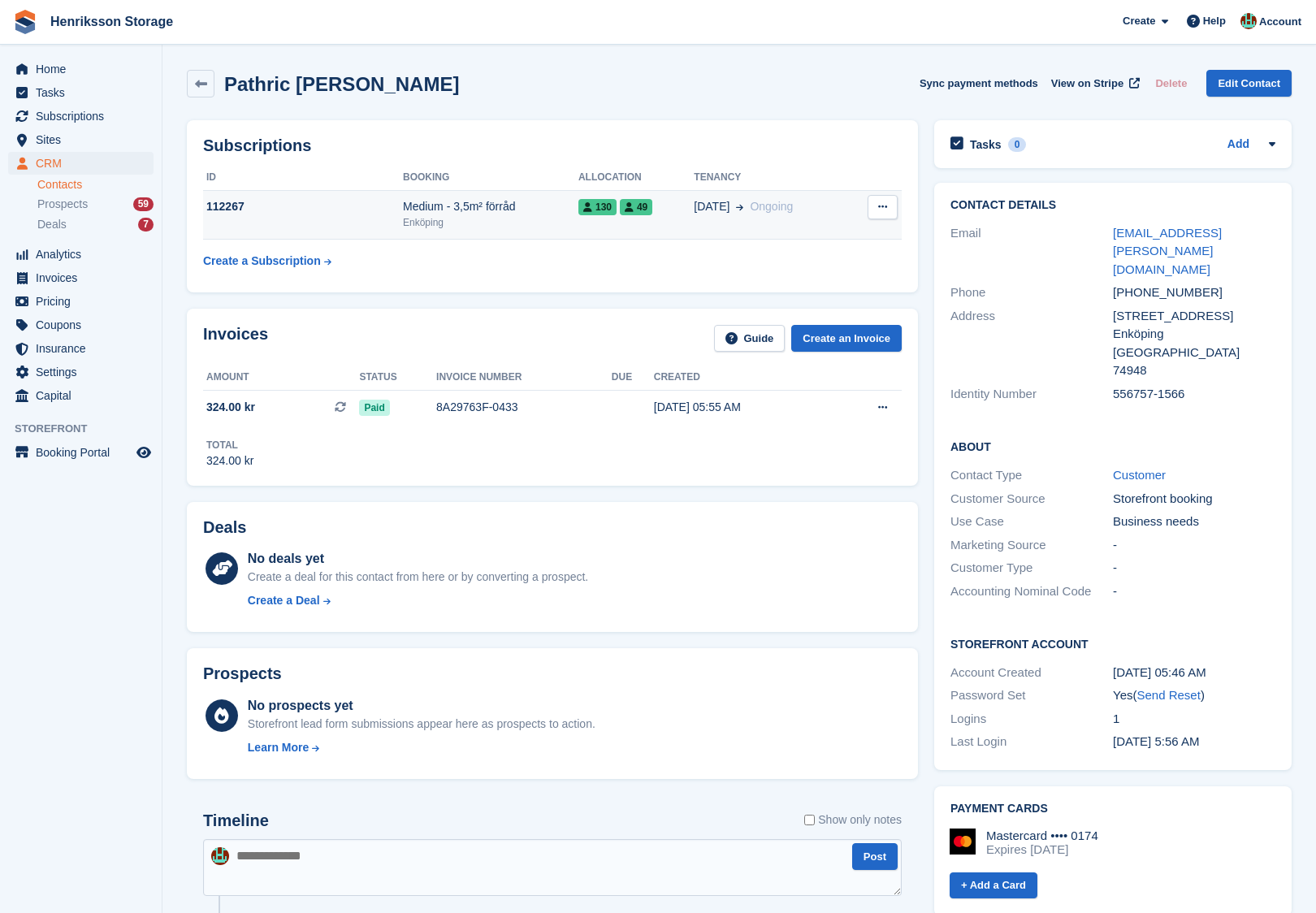
click at [823, 203] on div "05 Oct Ongoing" at bounding box center [770, 207] width 154 height 17
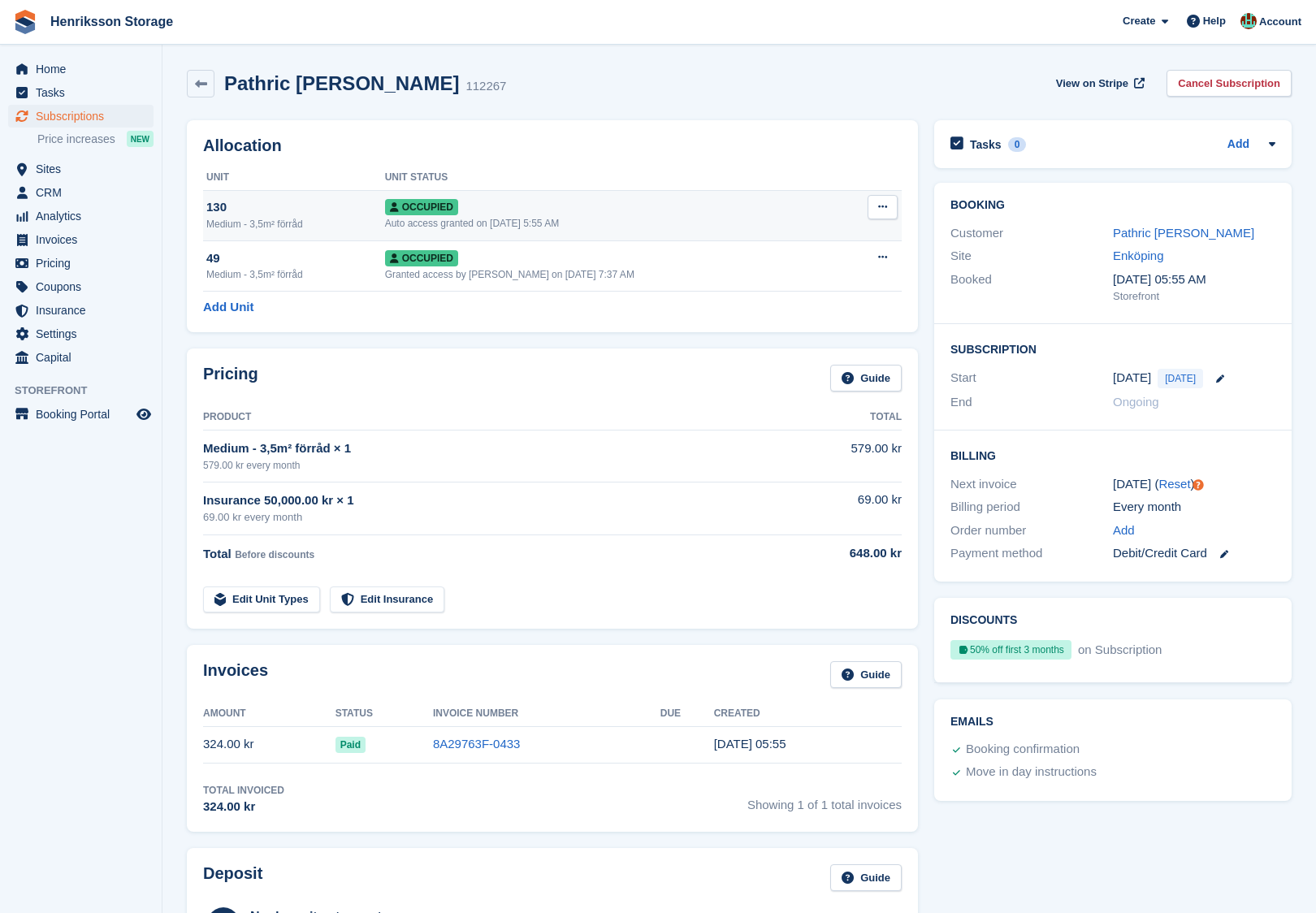
click at [881, 210] on icon at bounding box center [882, 206] width 9 height 11
click at [810, 292] on p "Deallocate" at bounding box center [820, 295] width 141 height 21
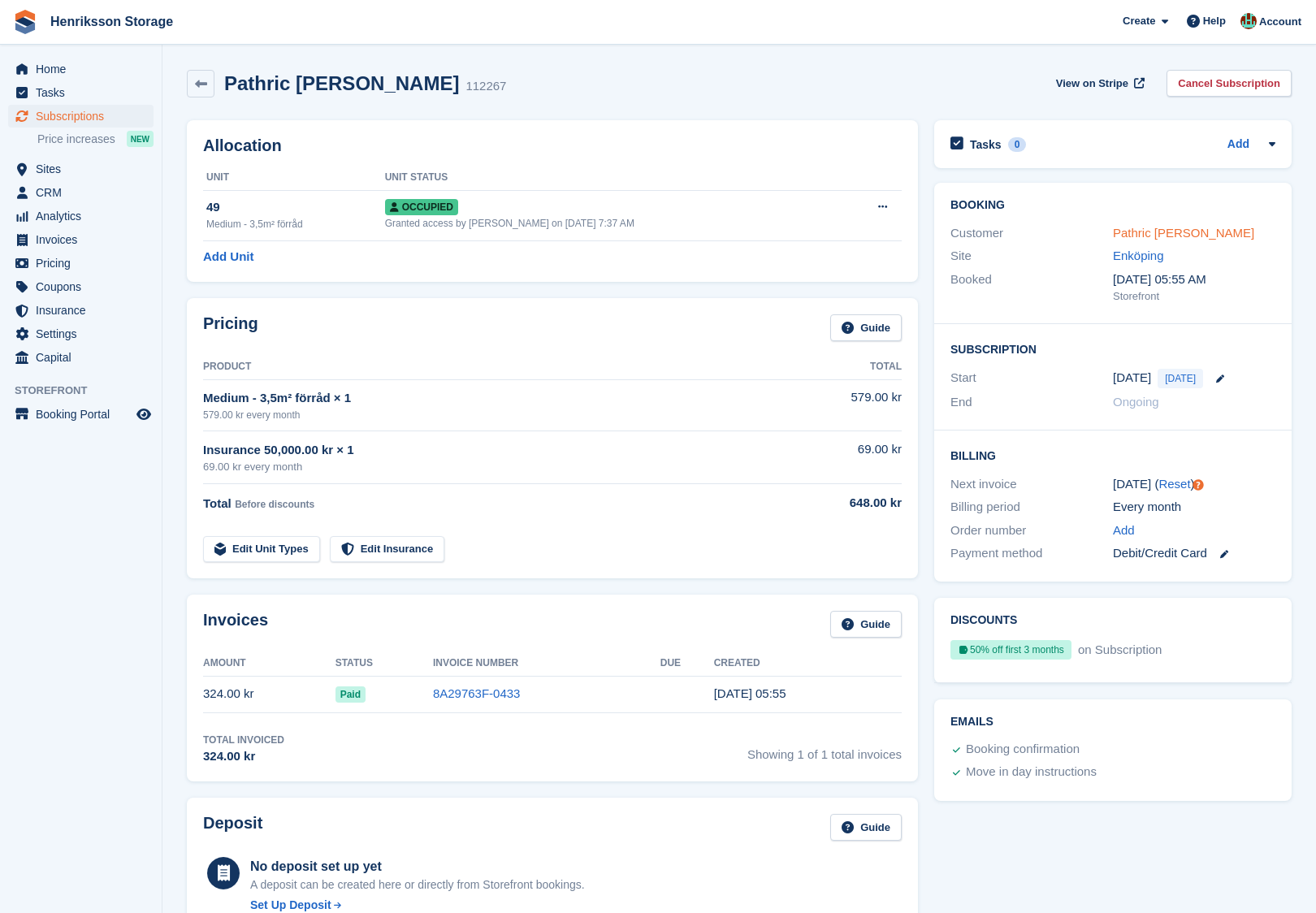
click at [1146, 229] on link "Pathric [PERSON_NAME]" at bounding box center [1183, 233] width 141 height 14
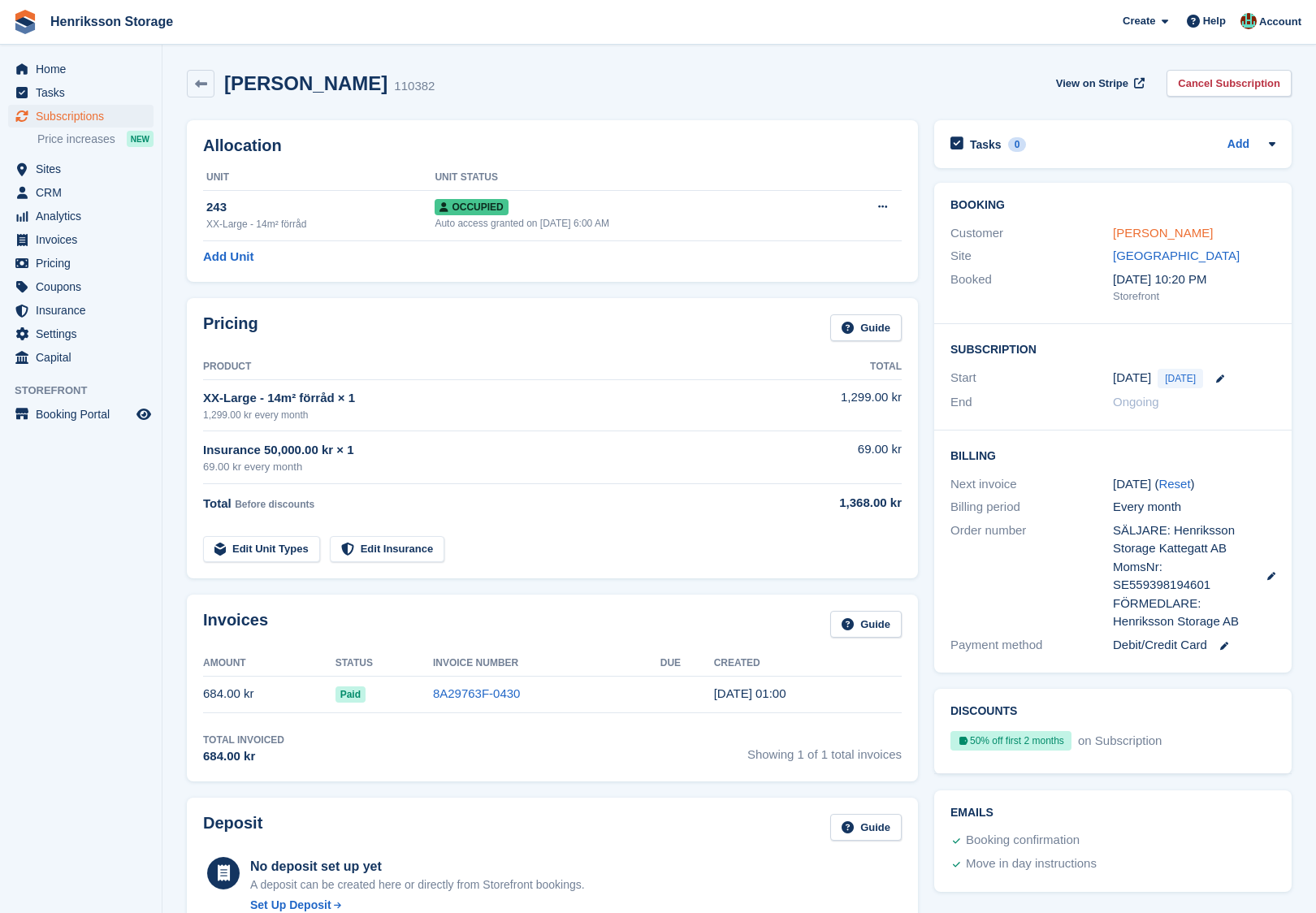
click at [1153, 235] on link "[PERSON_NAME]" at bounding box center [1162, 233] width 100 height 14
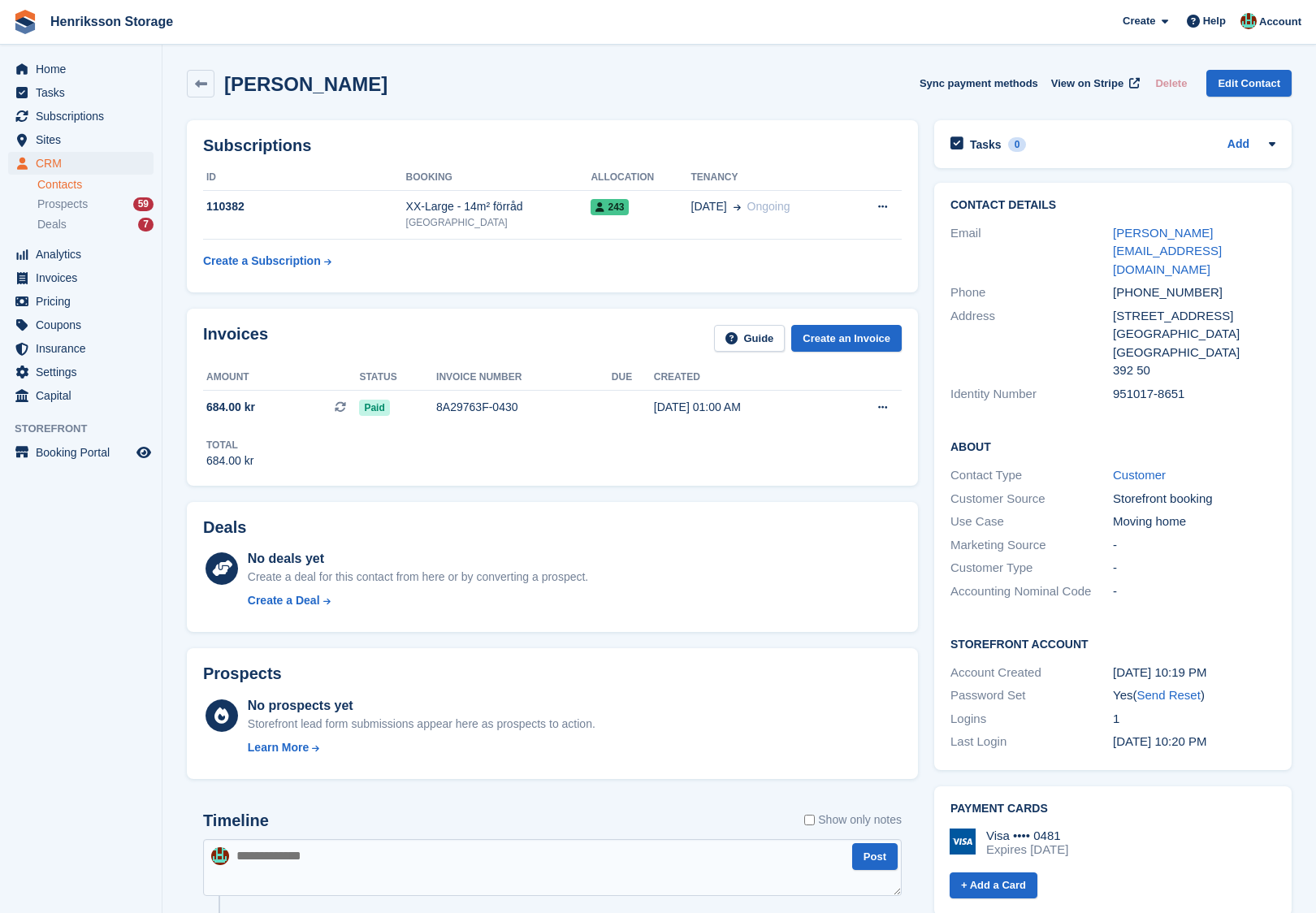
click at [1161, 284] on div "[PHONE_NUMBER]" at bounding box center [1194, 293] width 163 height 18
copy div "[PHONE_NUMBER]"
drag, startPoint x: 444, startPoint y: 78, endPoint x: 266, endPoint y: 73, distance: 178.1
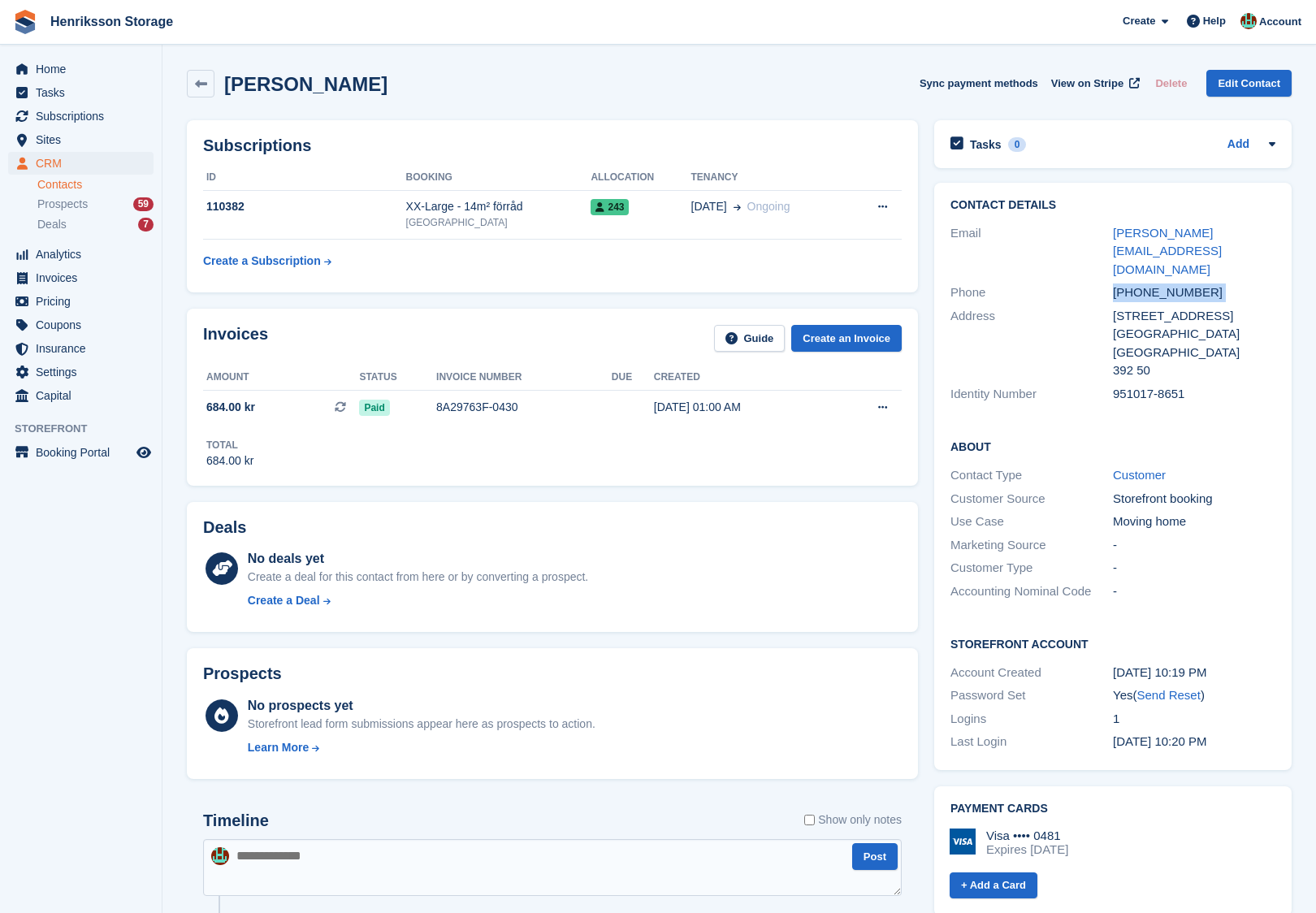
click at [266, 73] on div "[PERSON_NAME] Sync payment methods View on Stripe Delete Edit Contact" at bounding box center [739, 83] width 1105 height 27
copy h2 "o Sevandersson"
drag, startPoint x: 1211, startPoint y: 275, endPoint x: 1101, endPoint y: 269, distance: 110.2
click at [1101, 281] on div "Phone [PHONE_NUMBER]" at bounding box center [1112, 293] width 325 height 23
copy div "[PHONE_NUMBER]"
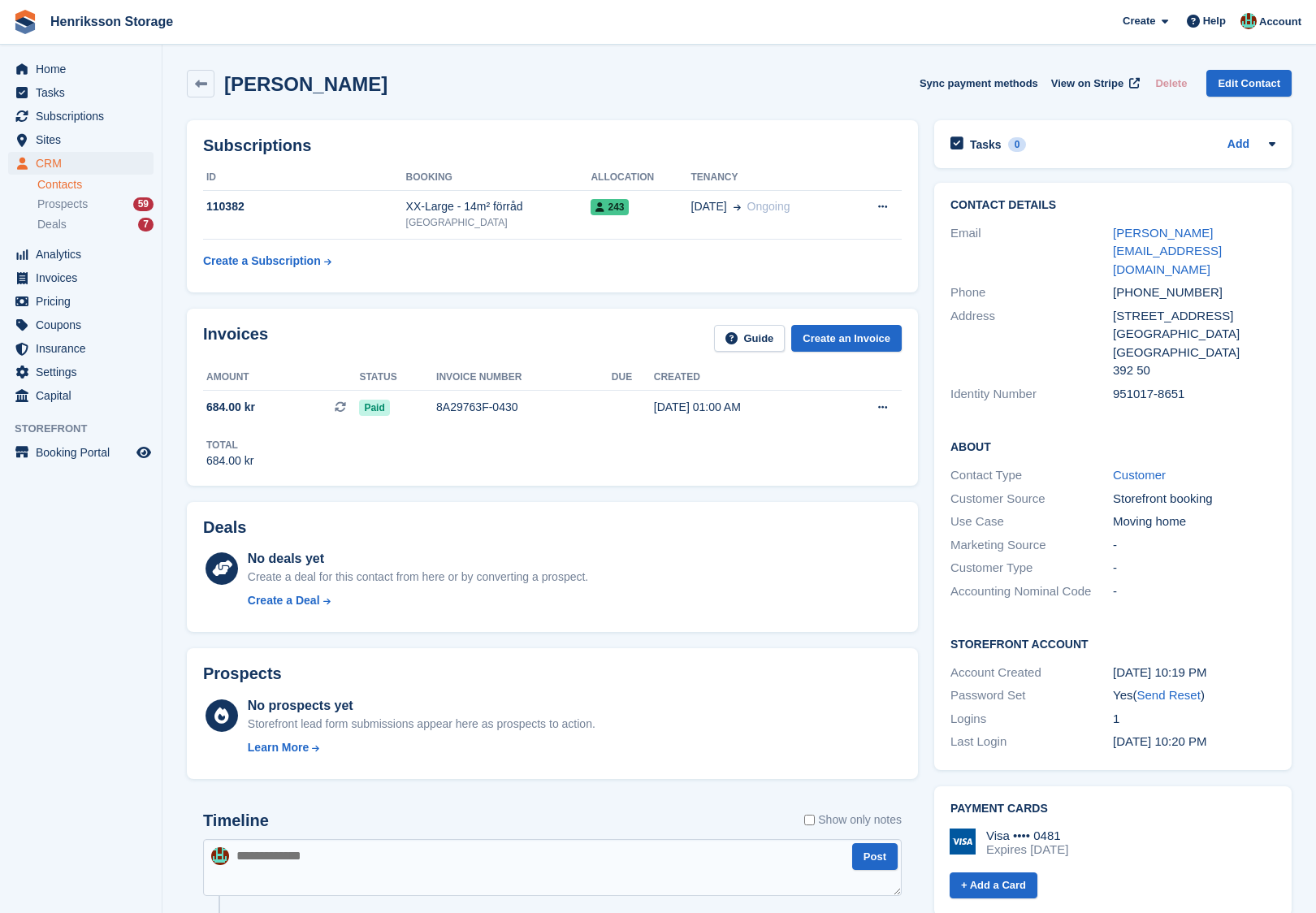
click at [1132, 284] on div "[PHONE_NUMBER]" at bounding box center [1194, 293] width 163 height 18
copy div "[PHONE_NUMBER]"
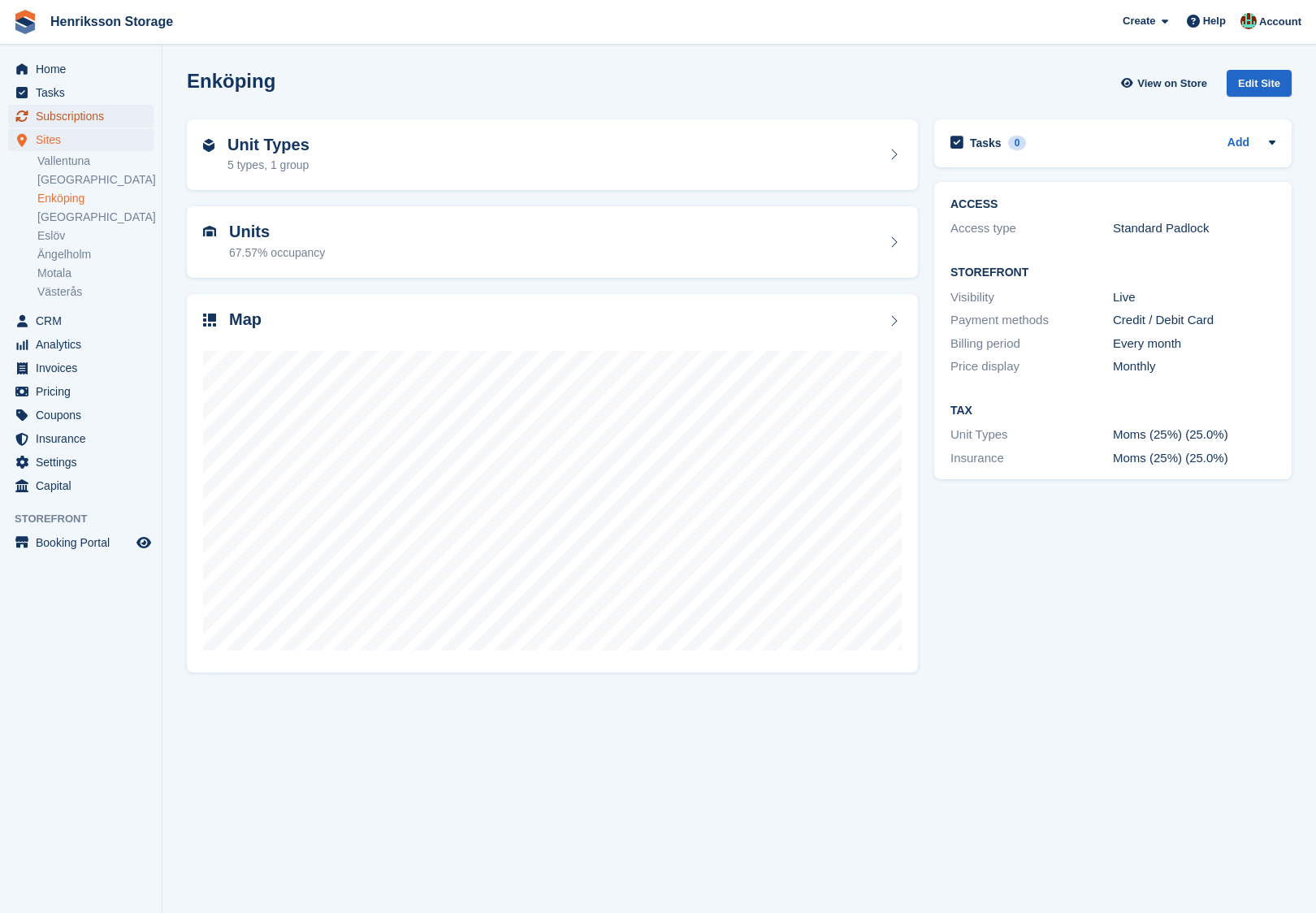
click at [88, 117] on span "Subscriptions" at bounding box center [84, 115] width 98 height 22
click at [81, 168] on link "Vallentuna" at bounding box center [96, 161] width 116 height 16
click at [70, 178] on link "[GEOGRAPHIC_DATA]" at bounding box center [96, 180] width 116 height 16
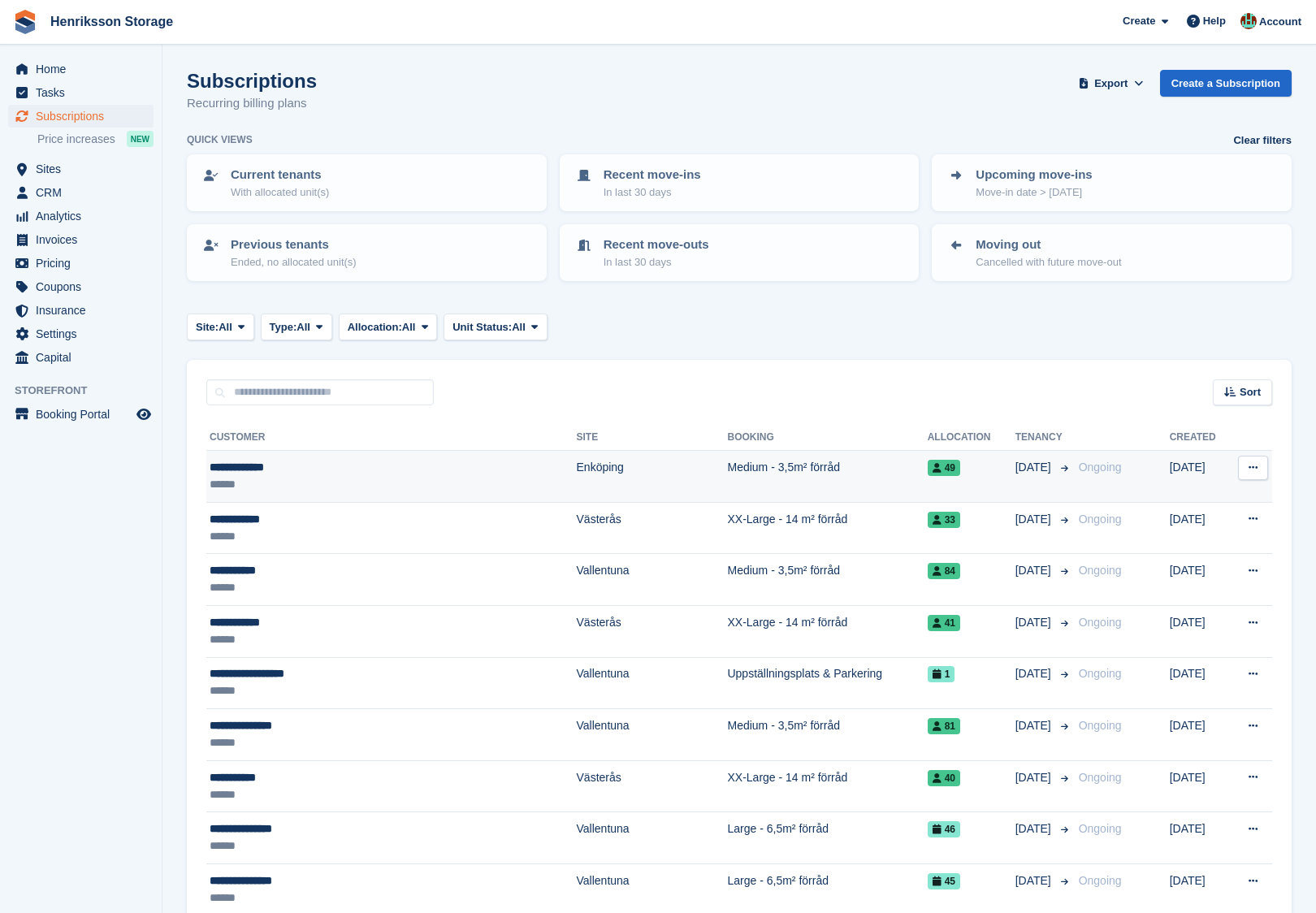
click at [315, 493] on td "**********" at bounding box center [392, 477] width 370 height 52
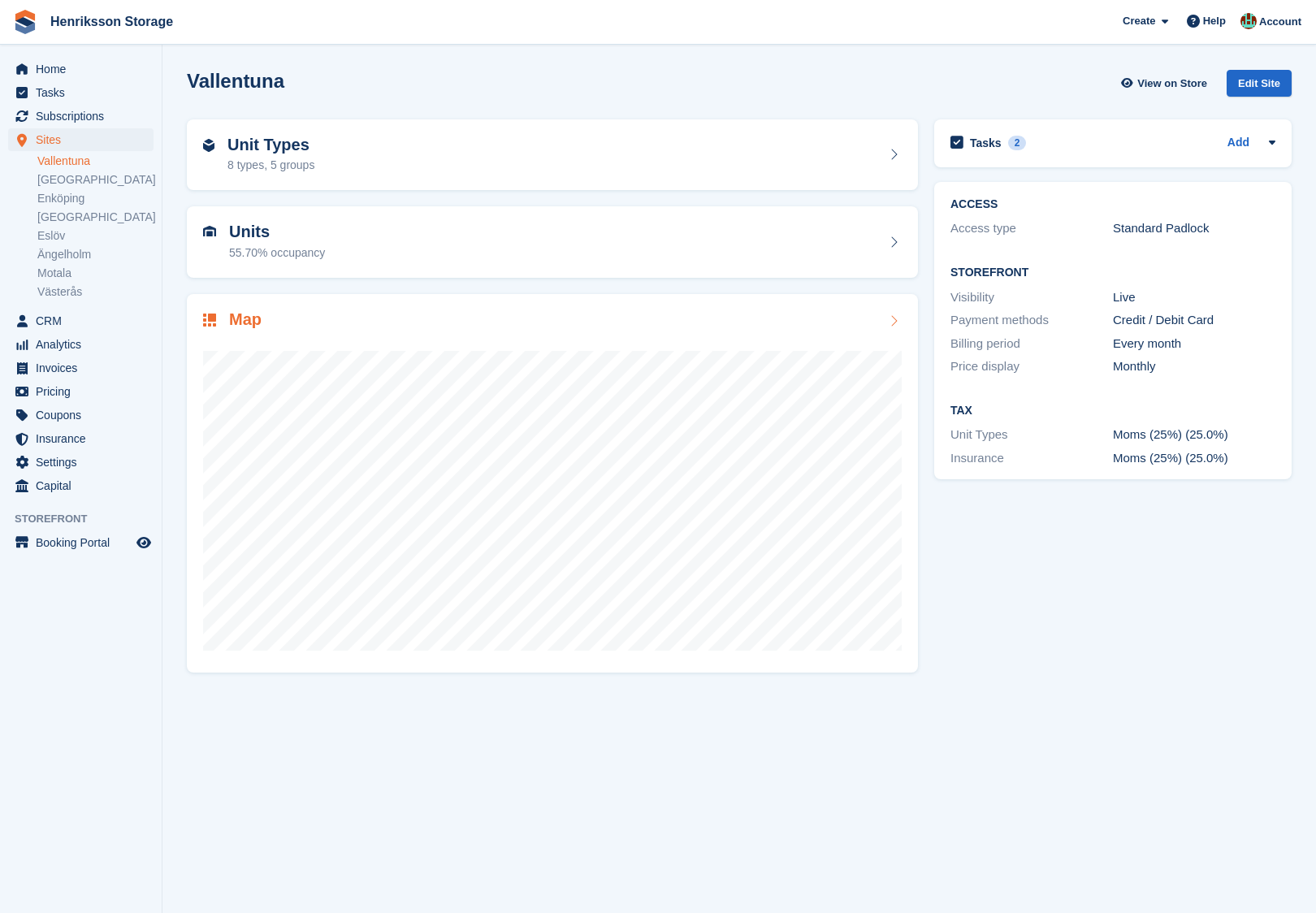
click at [341, 320] on div "Map" at bounding box center [552, 321] width 699 height 22
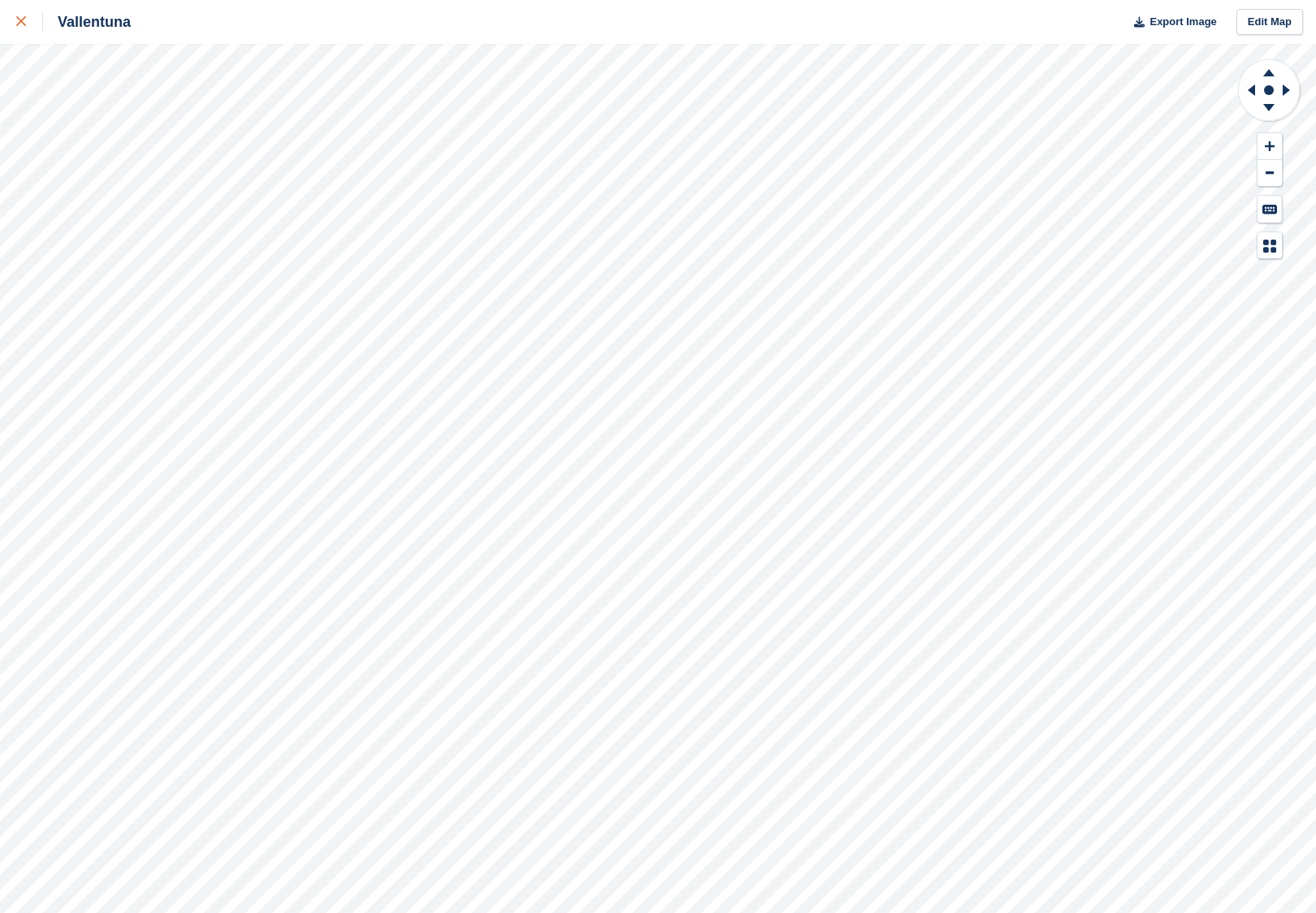
click at [15, 30] on link at bounding box center [21, 21] width 43 height 44
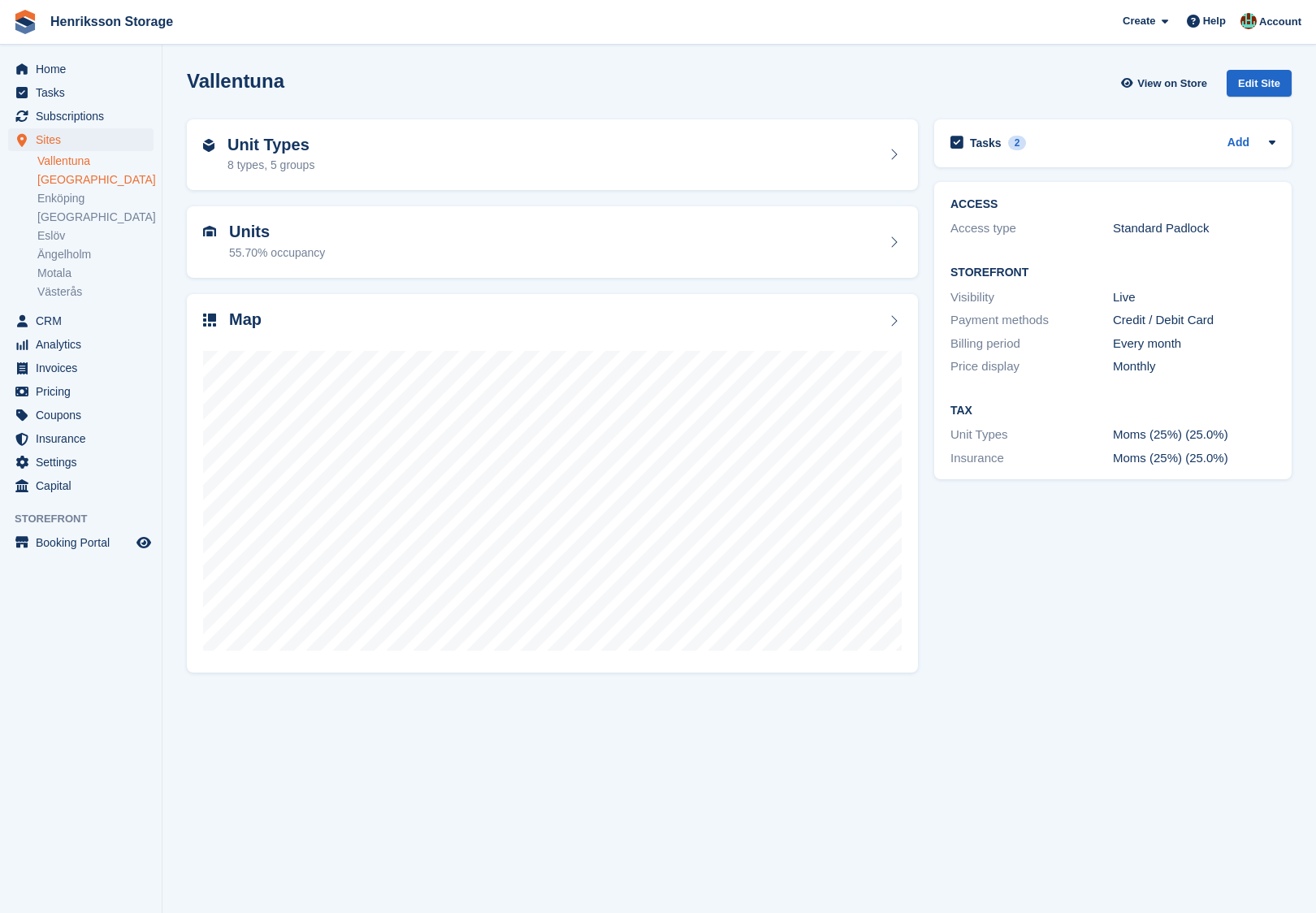
click at [78, 179] on link "[GEOGRAPHIC_DATA]" at bounding box center [96, 180] width 116 height 16
click at [364, 317] on div "Map" at bounding box center [552, 321] width 699 height 22
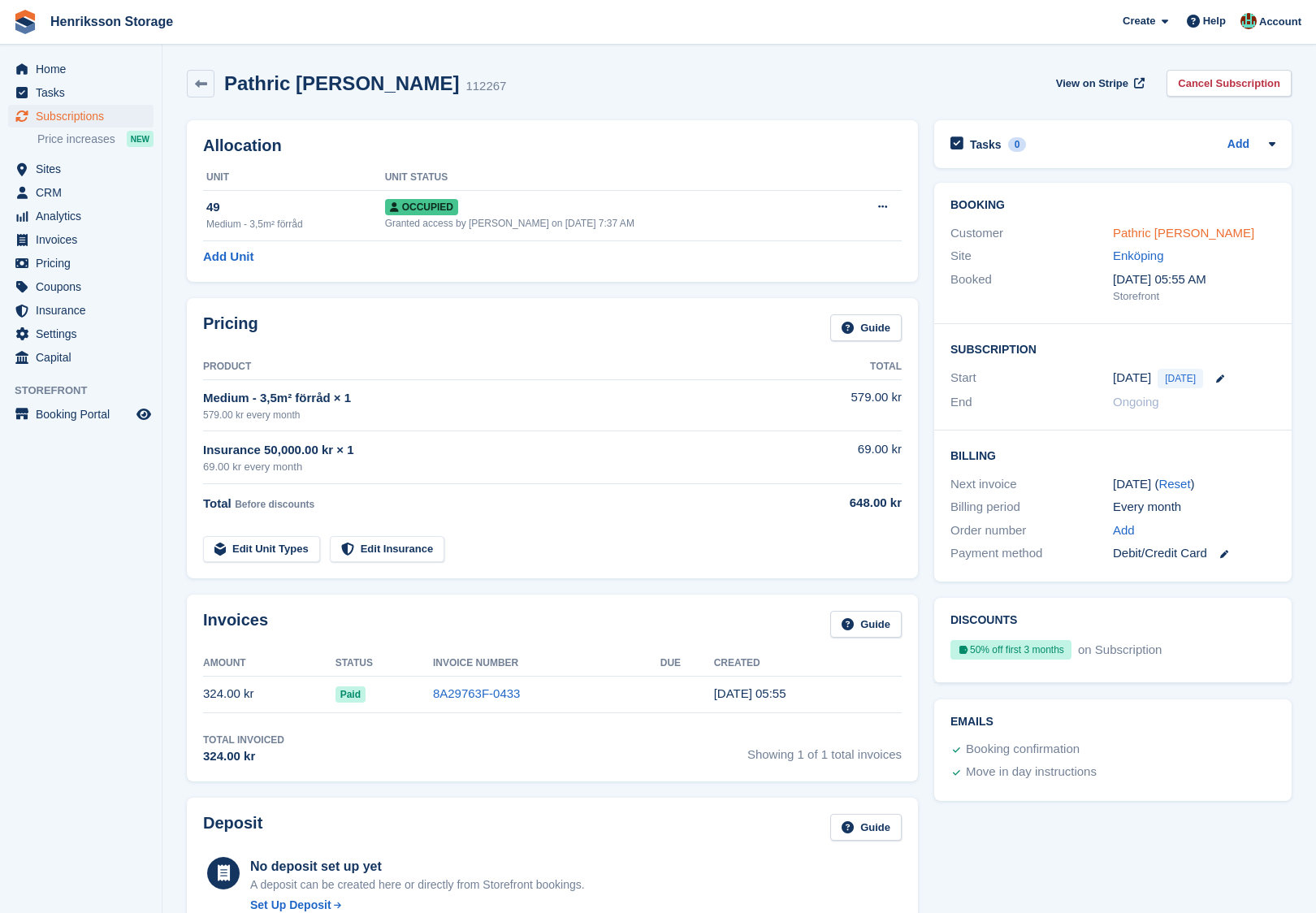
click at [1140, 231] on link "Pathric [PERSON_NAME]" at bounding box center [1183, 233] width 141 height 14
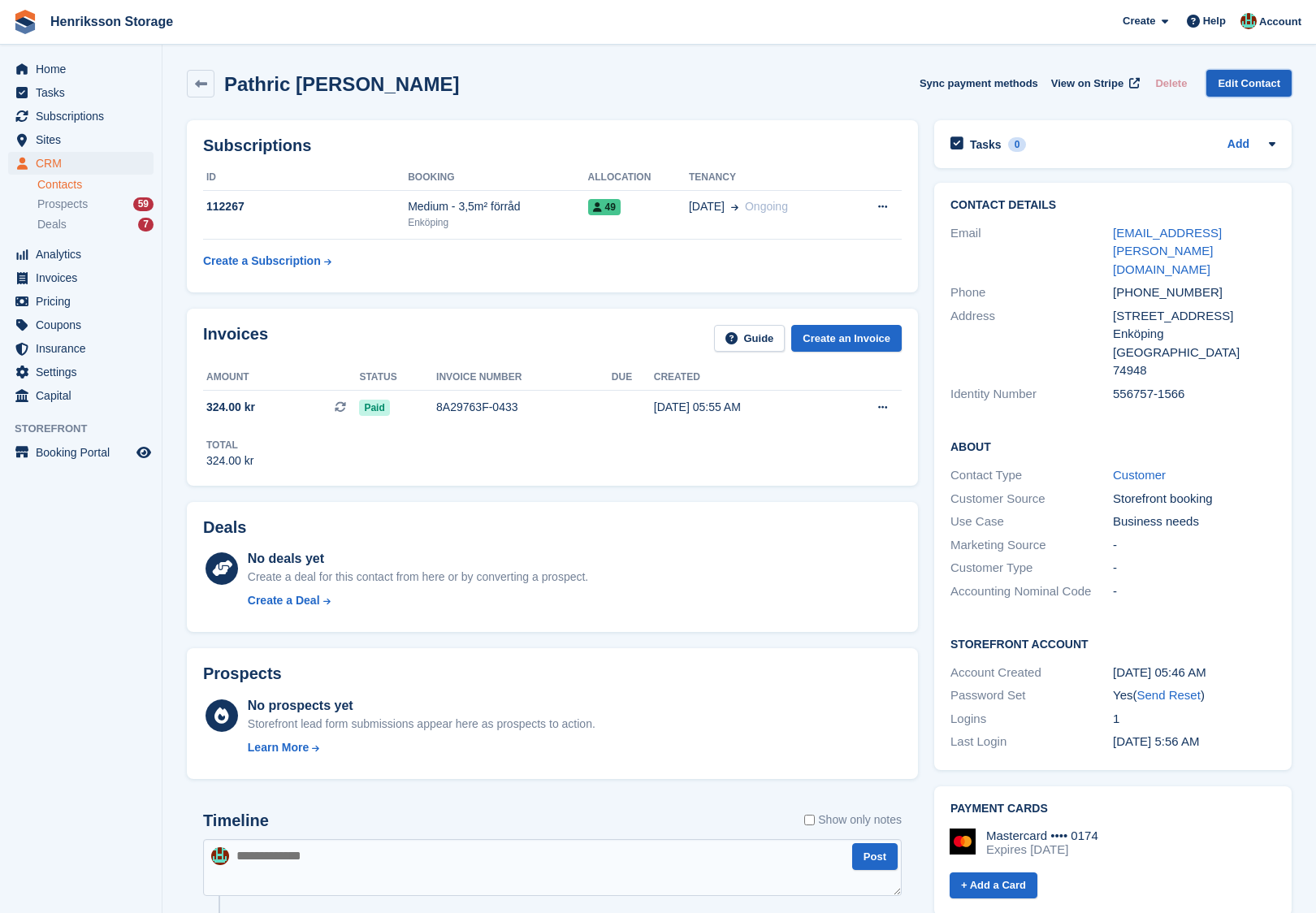
click at [1235, 90] on link "Edit Contact" at bounding box center [1249, 83] width 85 height 27
click at [249, 93] on h2 "Pathric [PERSON_NAME]" at bounding box center [341, 83] width 235 height 22
copy h2 "Pathric"
